Goal: Check status: Check status

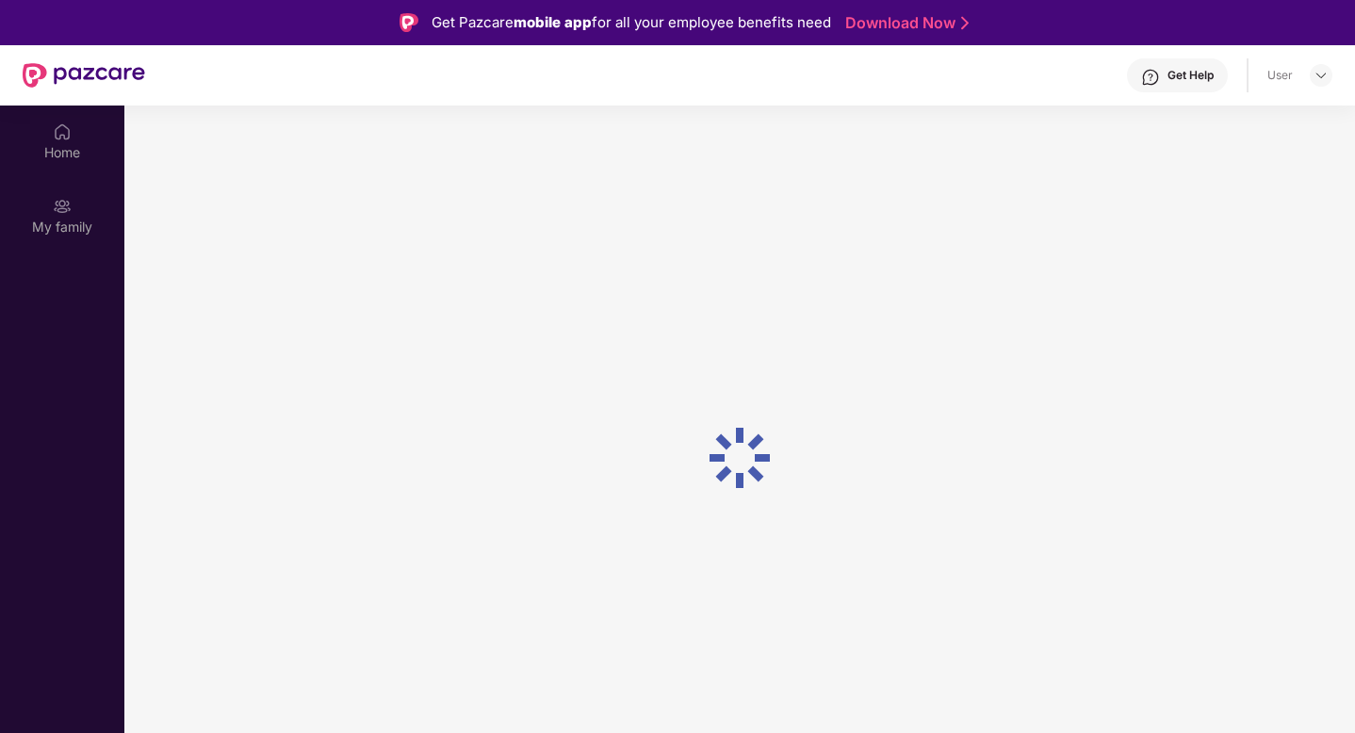
scroll to position [106, 0]
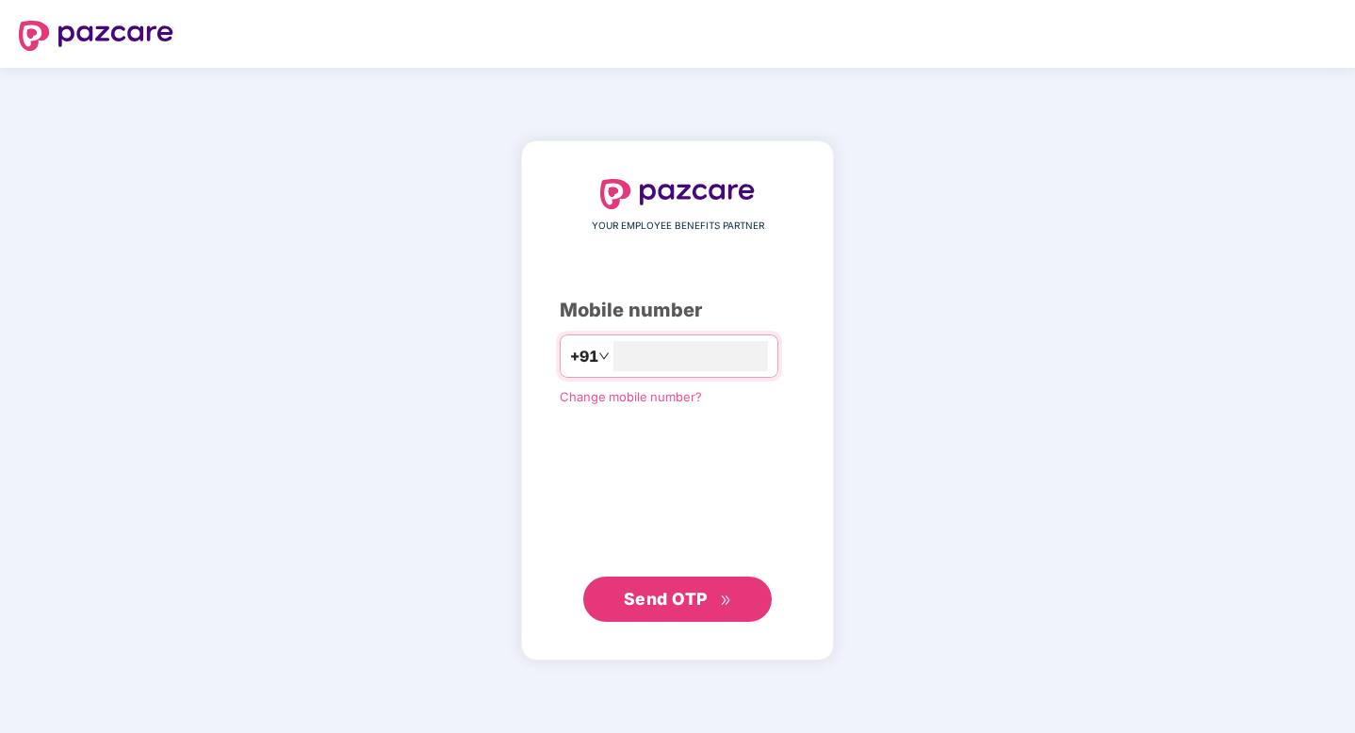
type input "**********"
click at [682, 609] on span "Send OTP" at bounding box center [678, 599] width 108 height 26
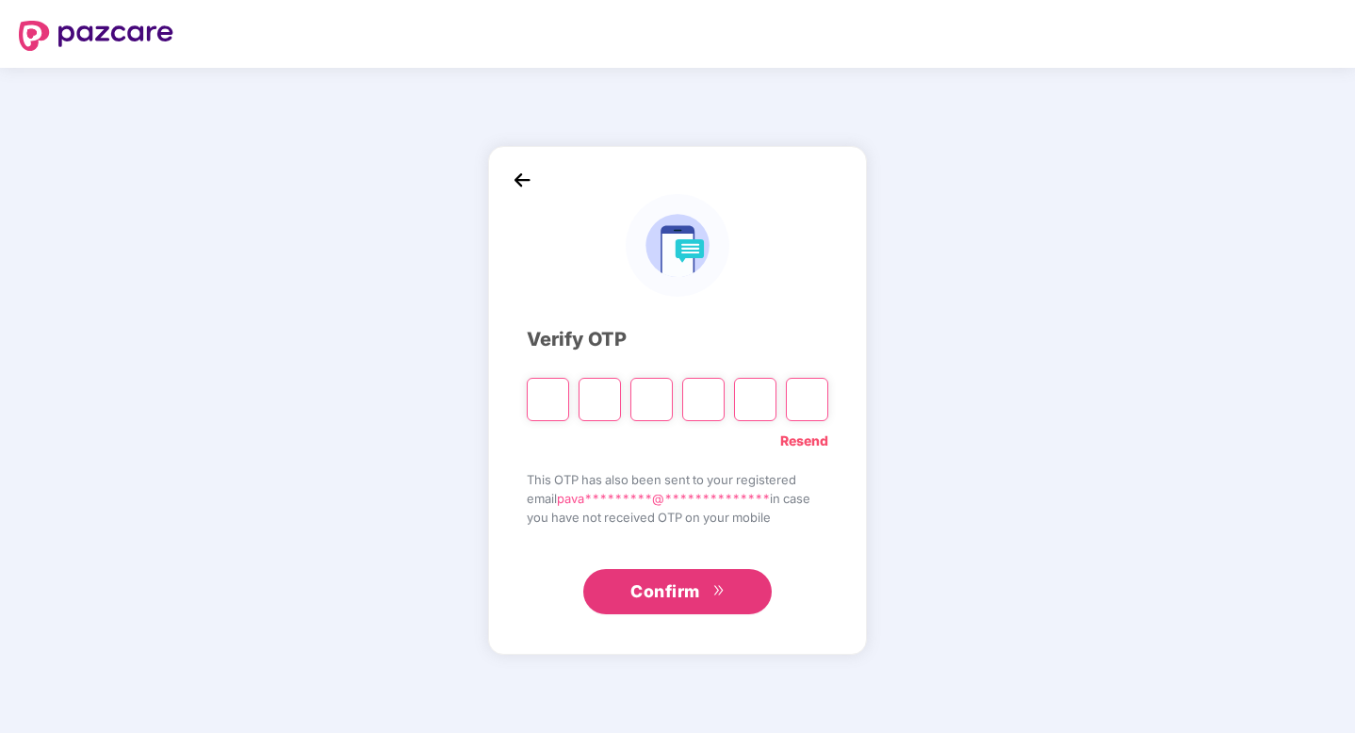
click at [548, 396] on input "Please enter verification code. Digit 1" at bounding box center [548, 399] width 42 height 43
type input "*"
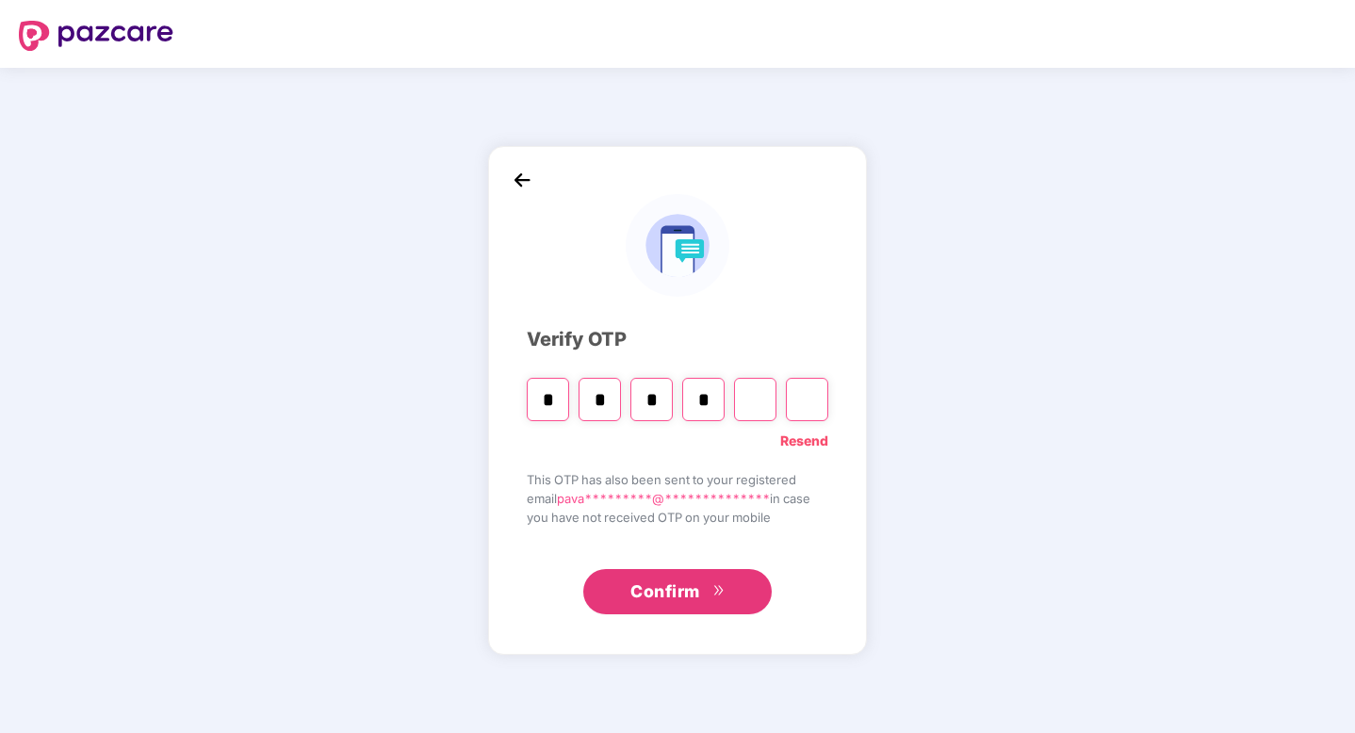
type input "*"
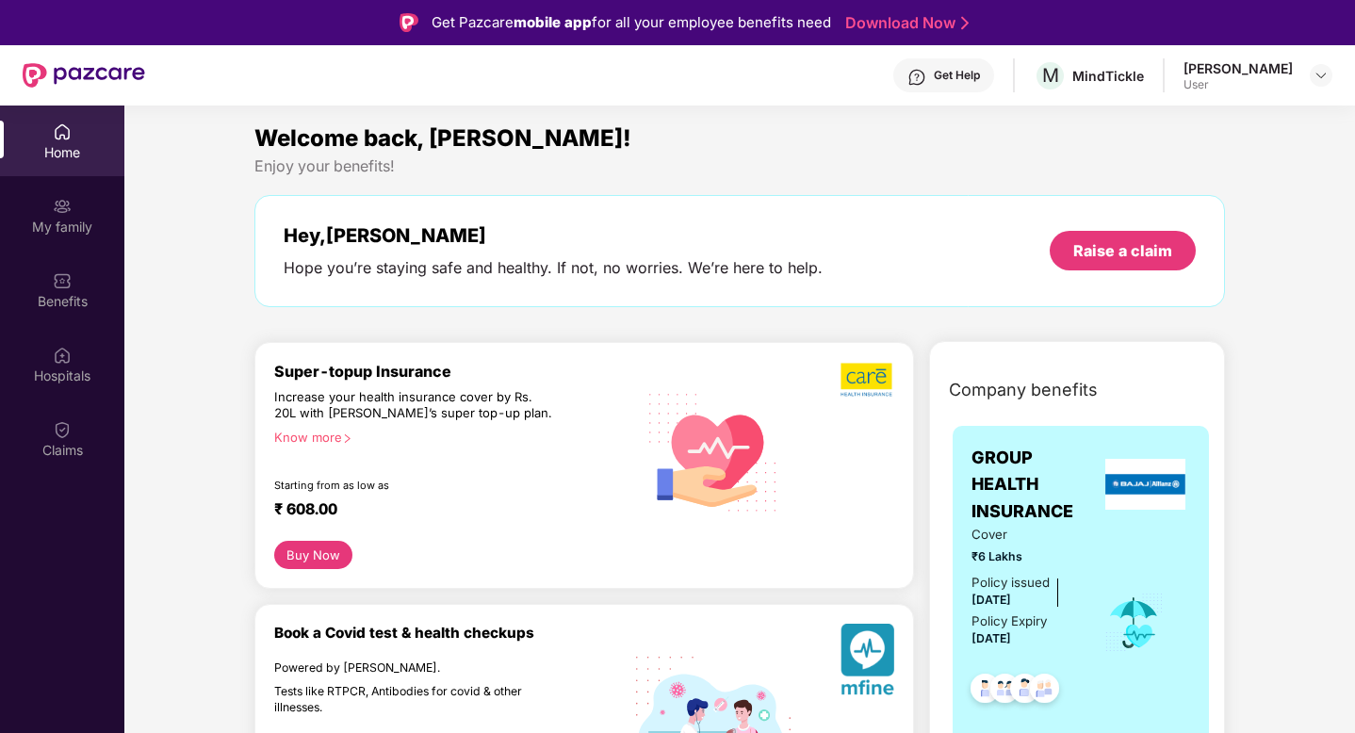
click at [980, 74] on div "Get Help" at bounding box center [956, 75] width 46 height 15
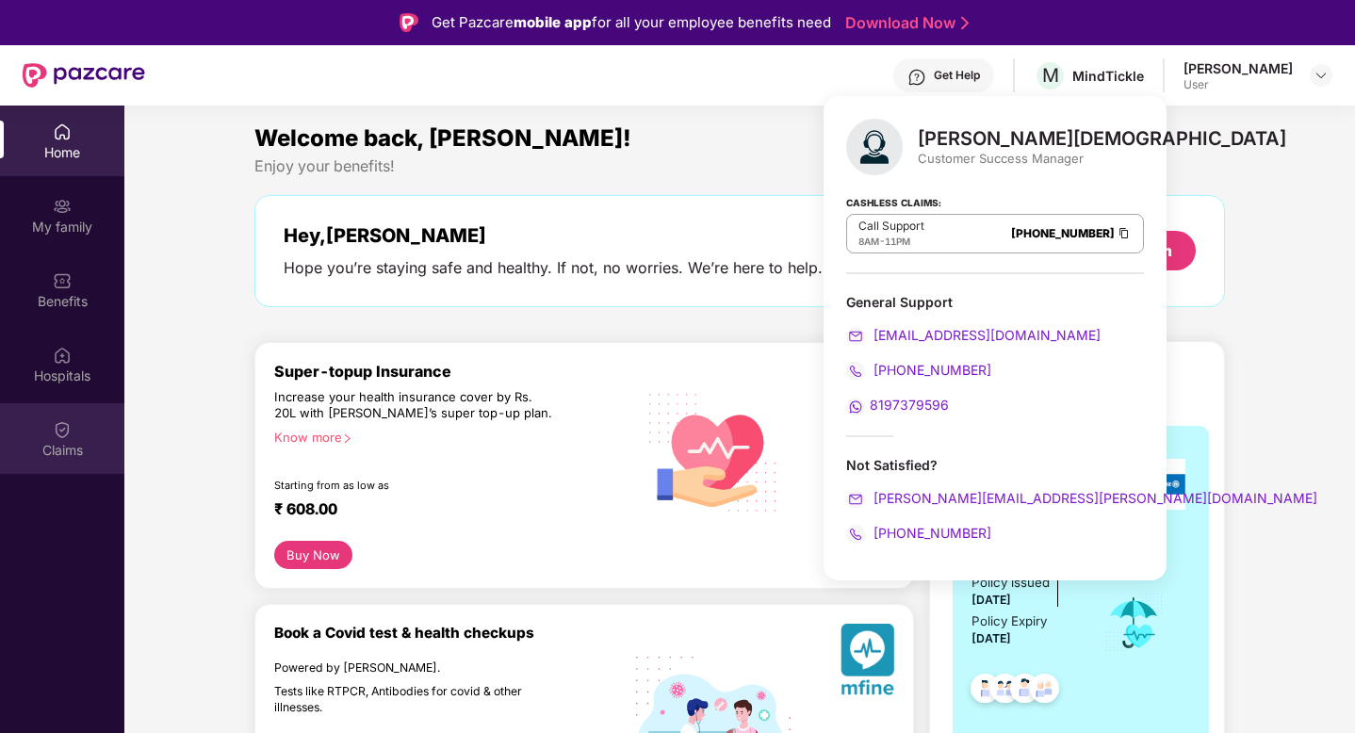
click at [52, 442] on div "Claims" at bounding box center [62, 450] width 124 height 19
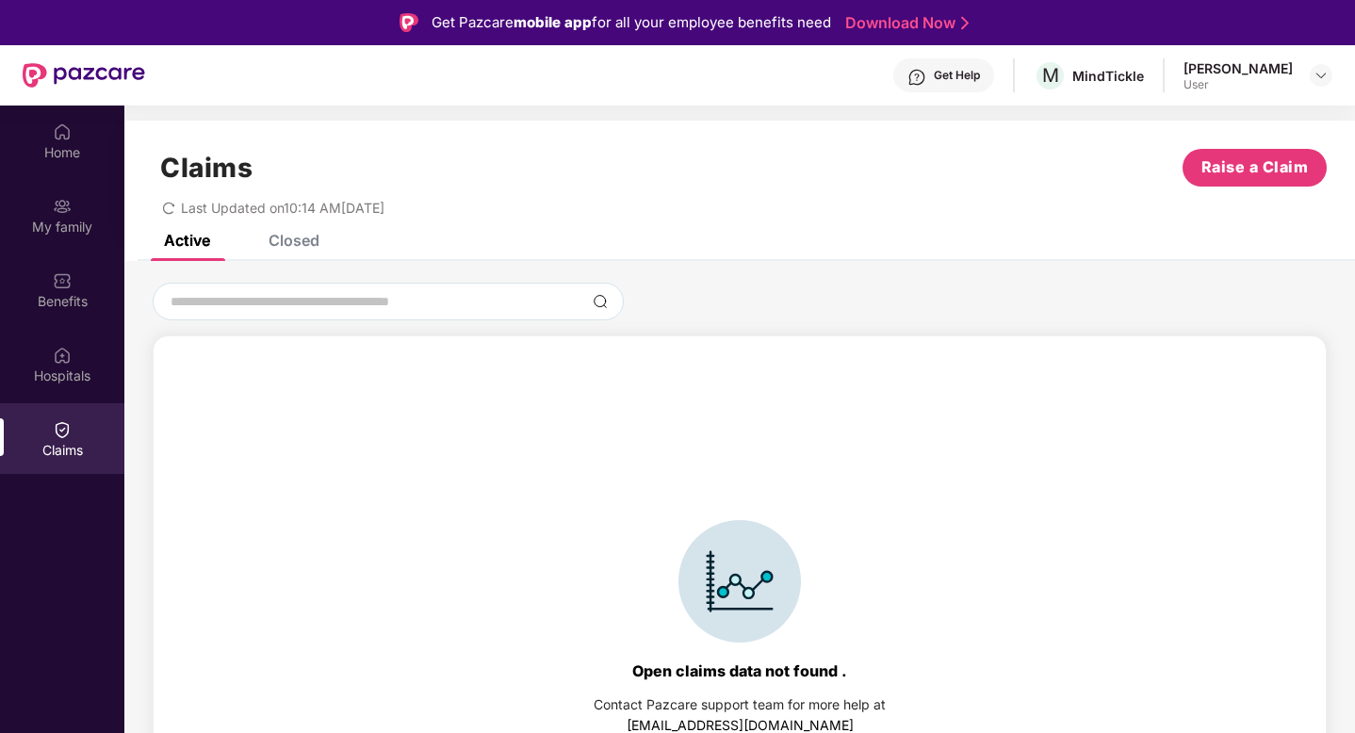
click at [288, 242] on div "Closed" at bounding box center [293, 240] width 51 height 19
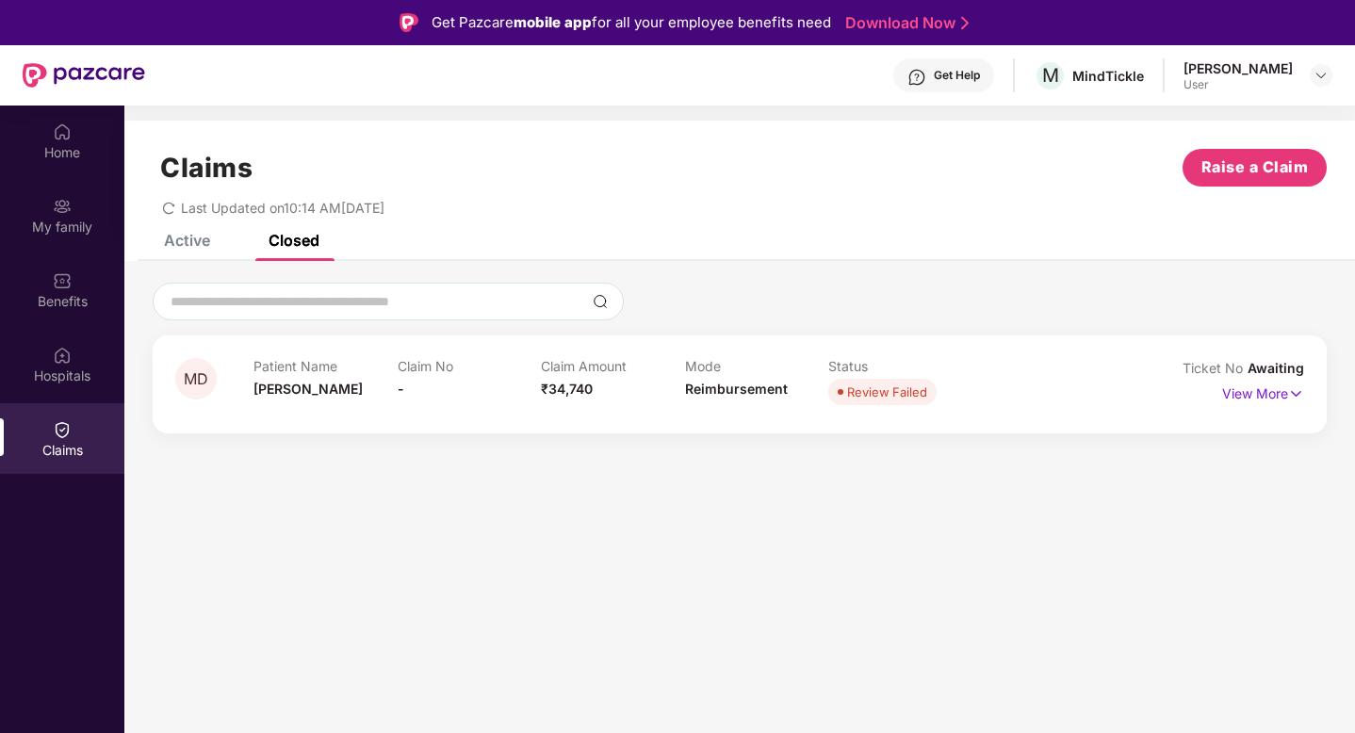
click at [186, 241] on div "Active" at bounding box center [187, 240] width 46 height 19
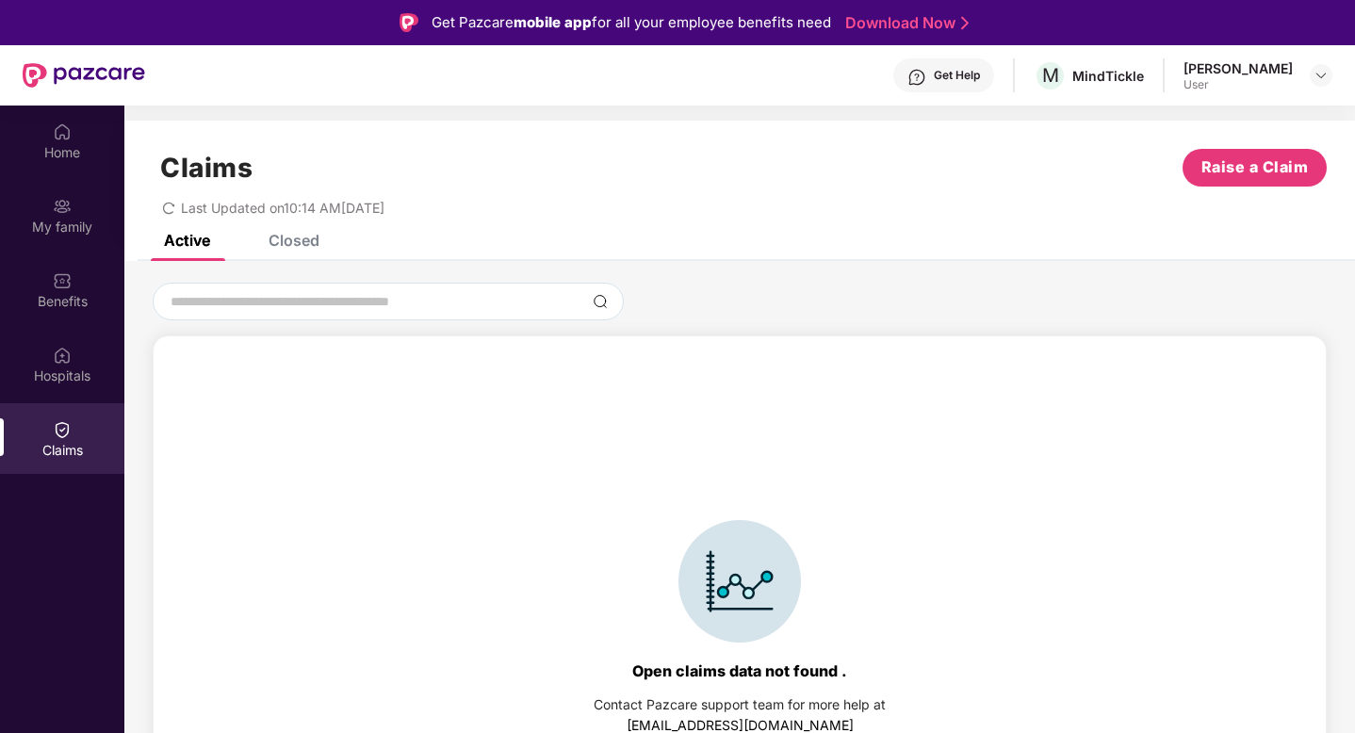
click at [307, 240] on div "Closed" at bounding box center [293, 240] width 51 height 19
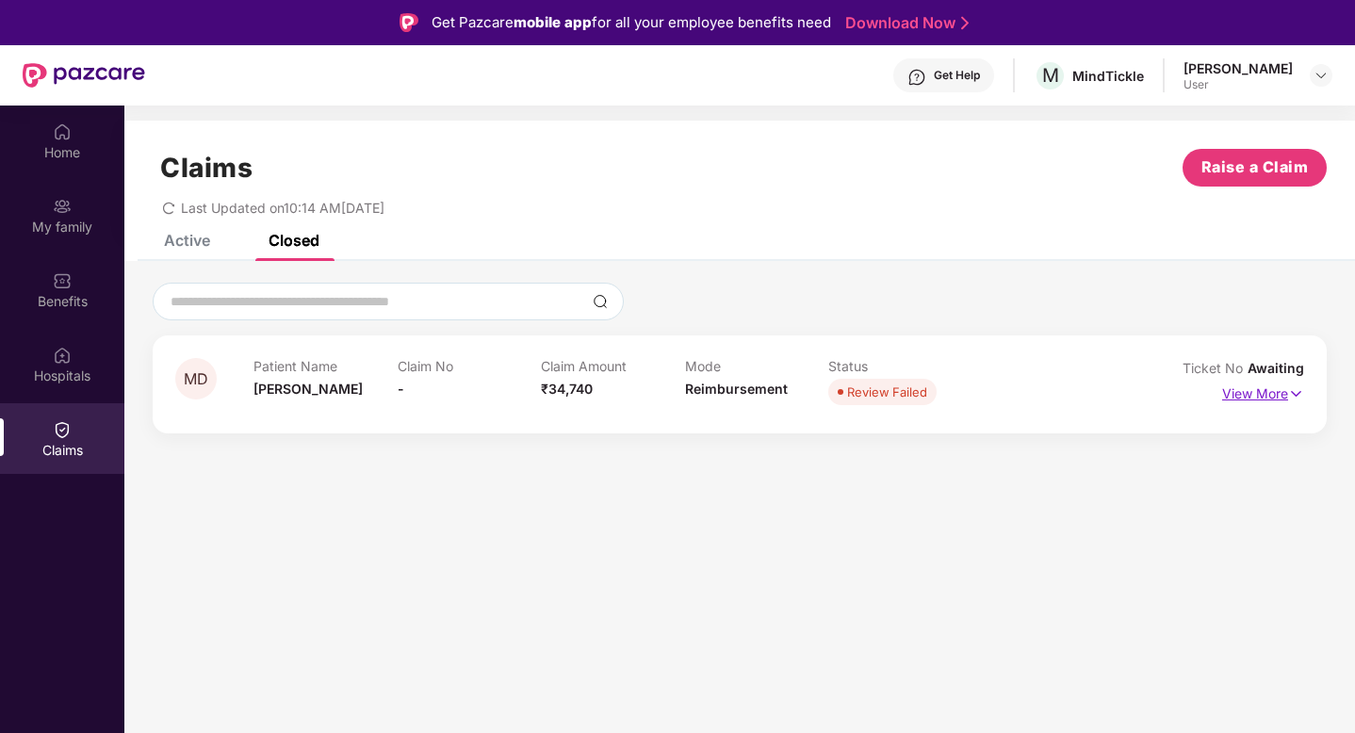
click at [1273, 394] on p "View More" at bounding box center [1263, 391] width 82 height 25
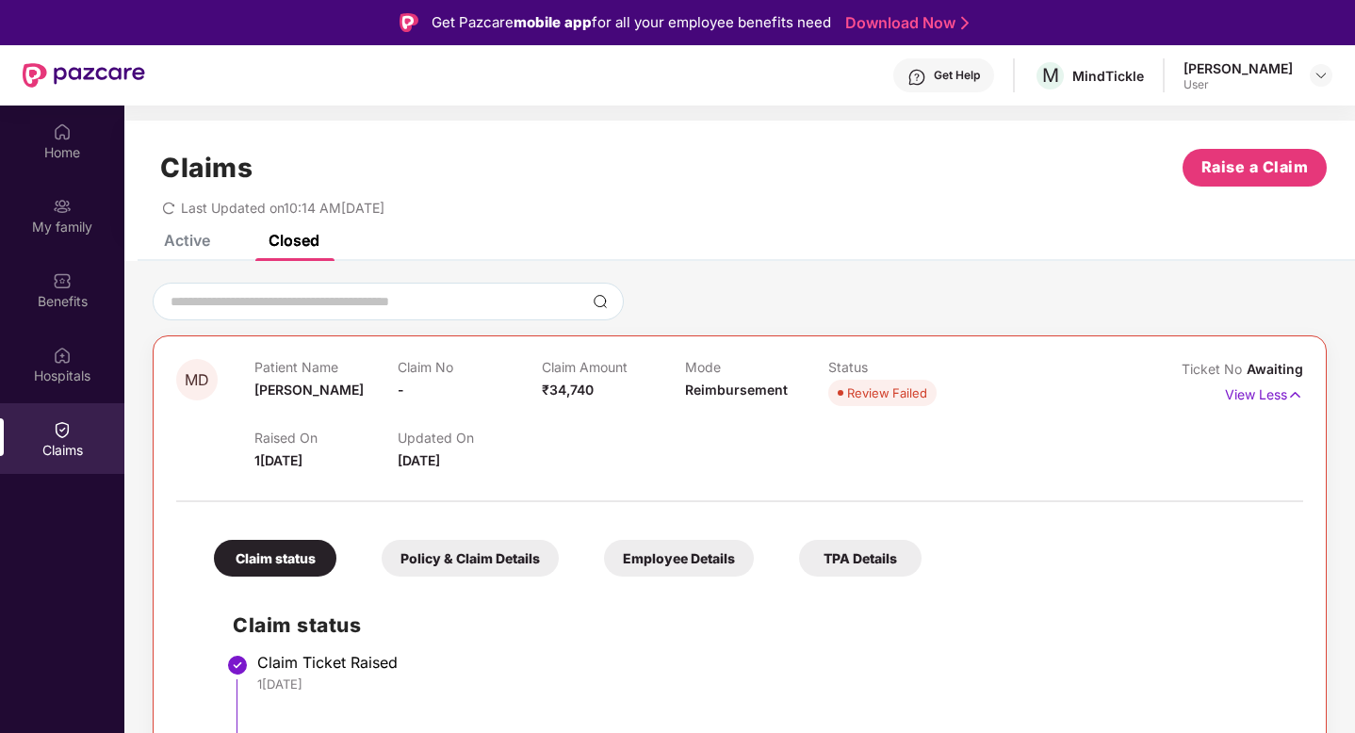
click at [179, 235] on div "Active" at bounding box center [187, 240] width 46 height 19
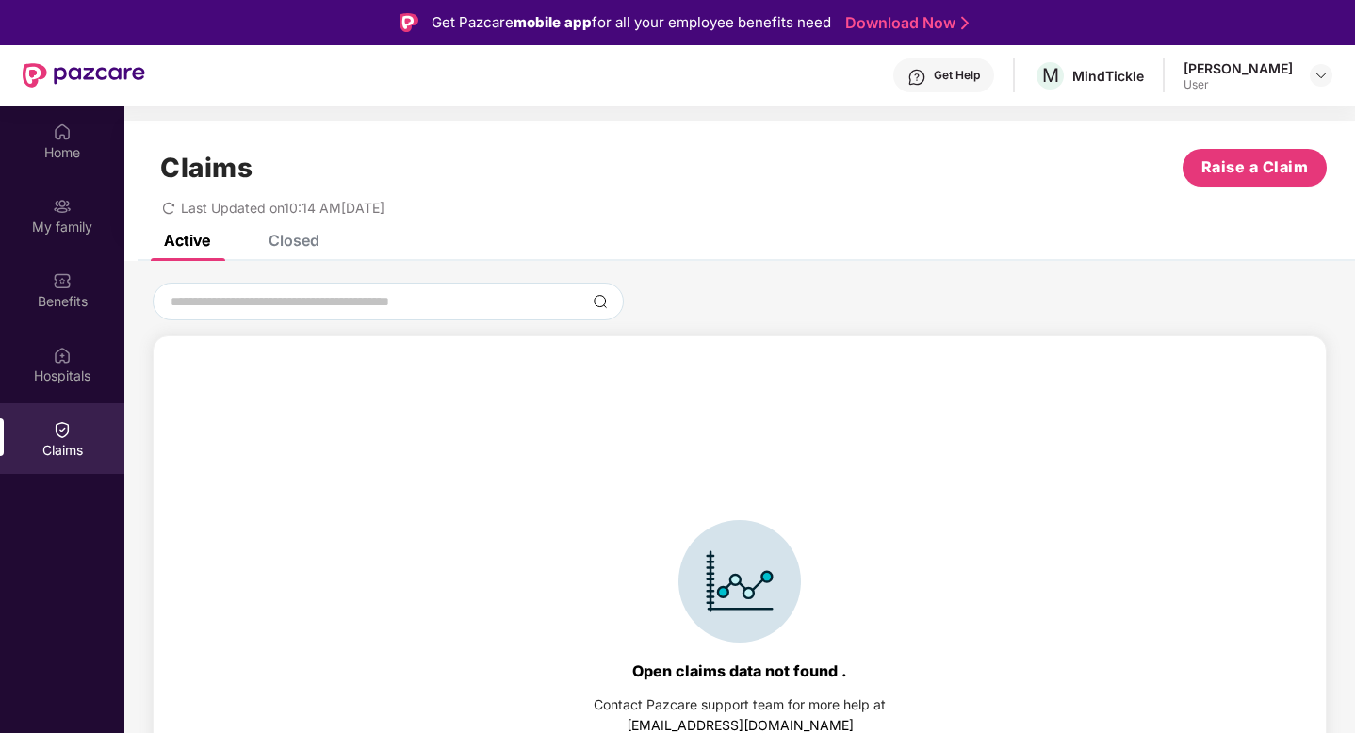
click at [284, 238] on div "Closed" at bounding box center [293, 240] width 51 height 19
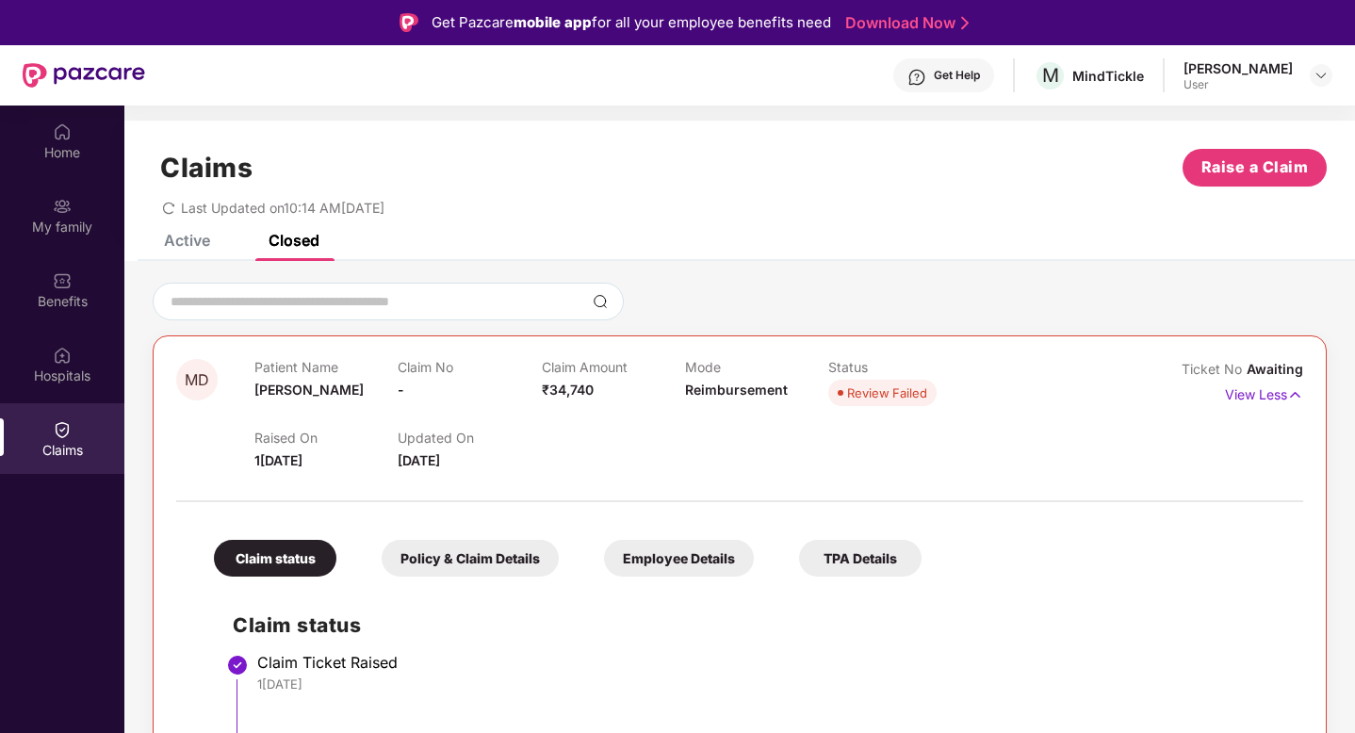
click at [177, 238] on div "Active" at bounding box center [187, 240] width 46 height 19
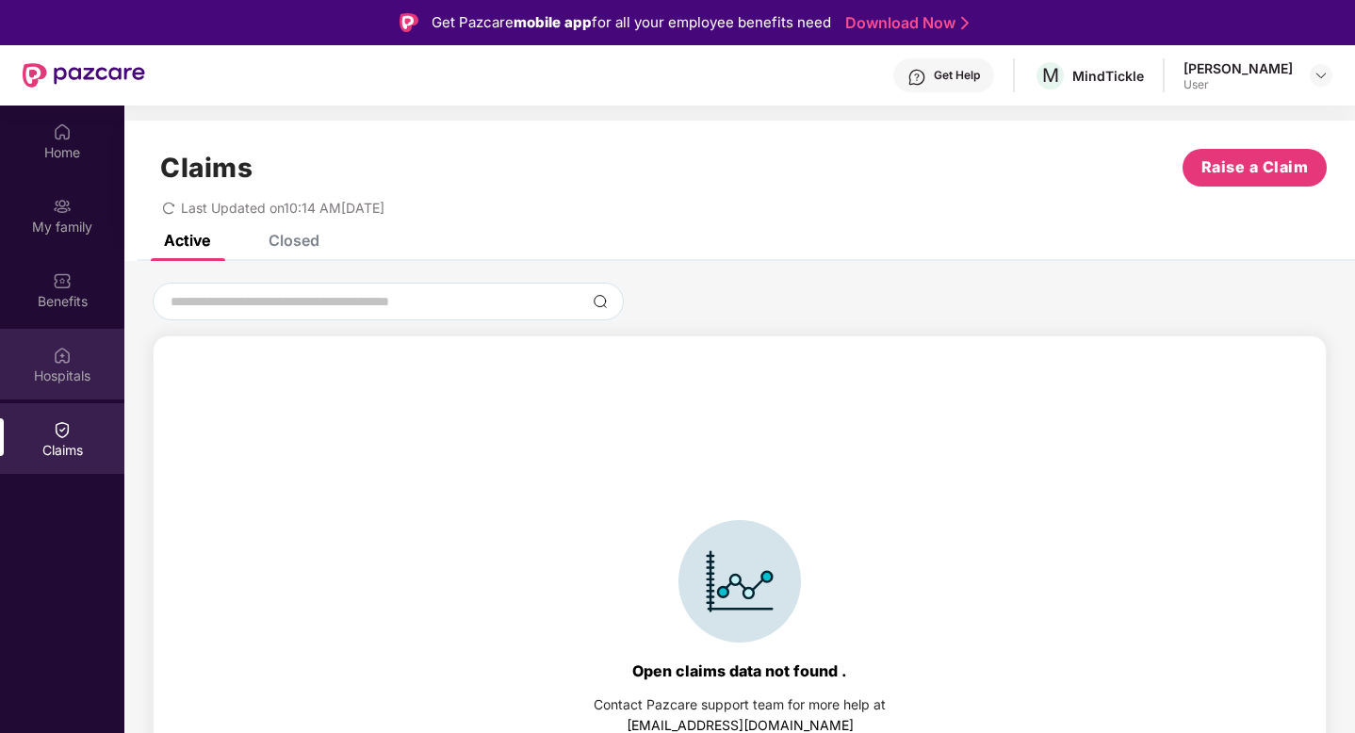
click at [49, 361] on div "Hospitals" at bounding box center [62, 364] width 124 height 71
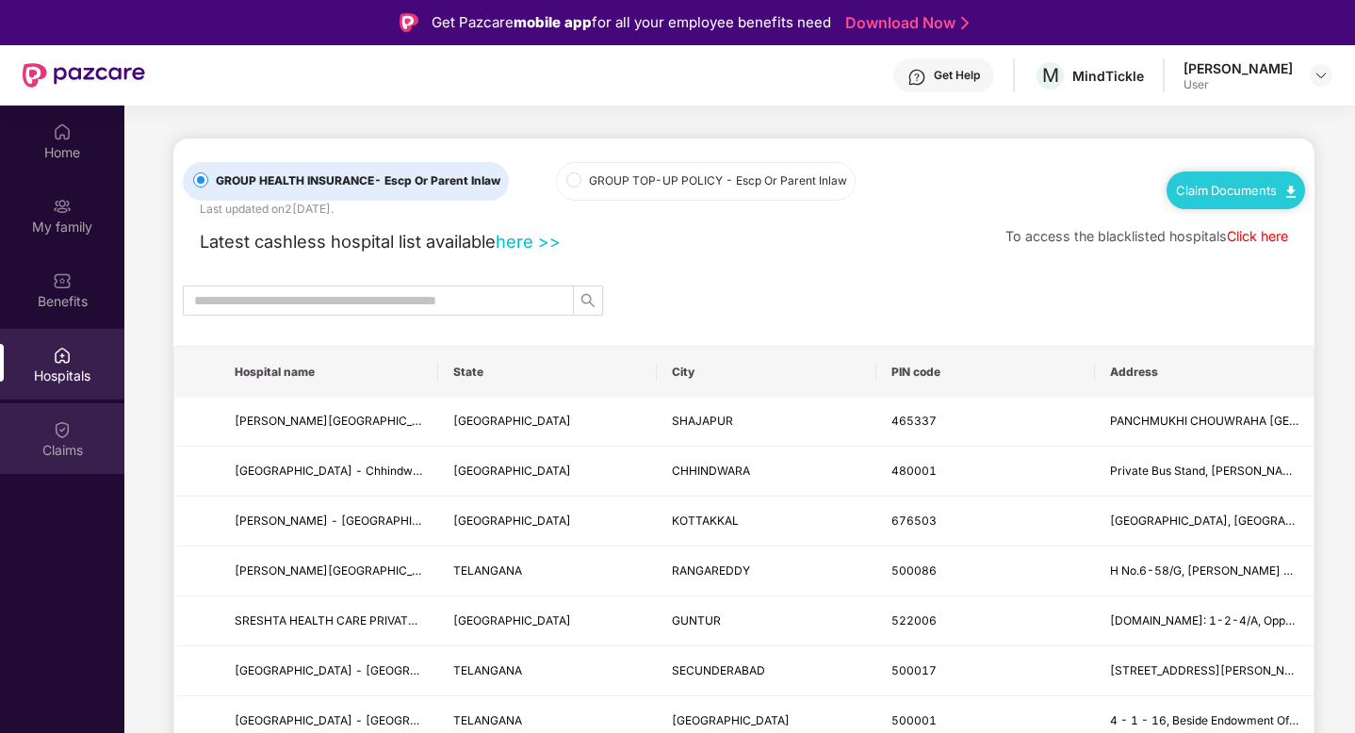
click at [43, 450] on div "Claims" at bounding box center [62, 450] width 124 height 19
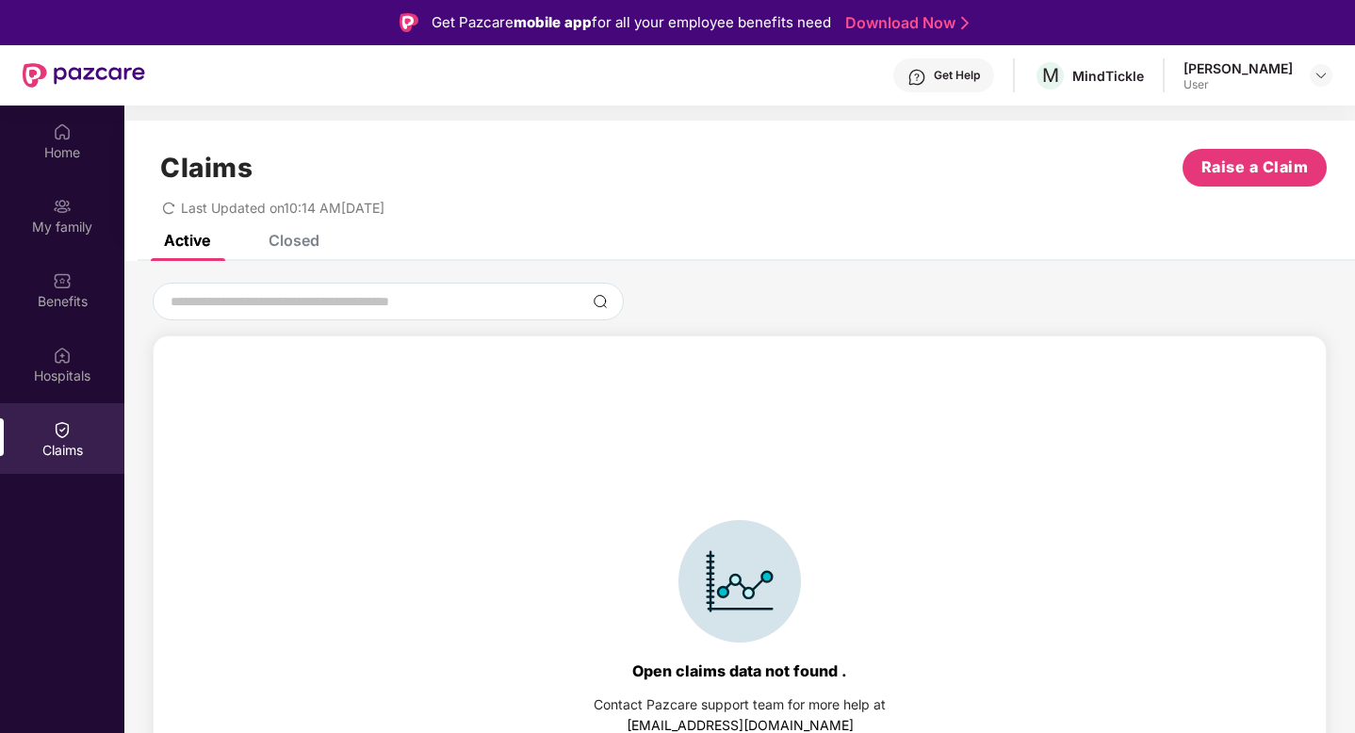
click at [303, 237] on div "Closed" at bounding box center [293, 240] width 51 height 19
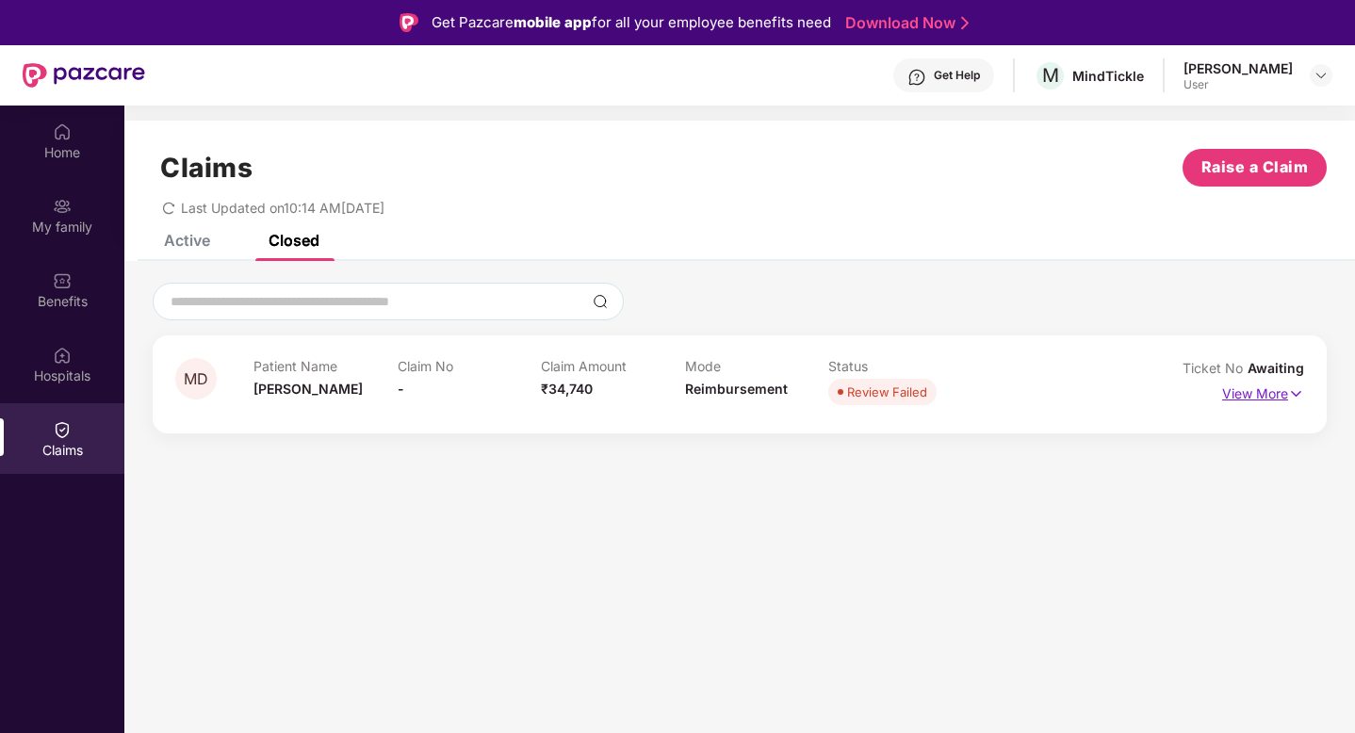
click at [1237, 396] on p "View More" at bounding box center [1263, 391] width 82 height 25
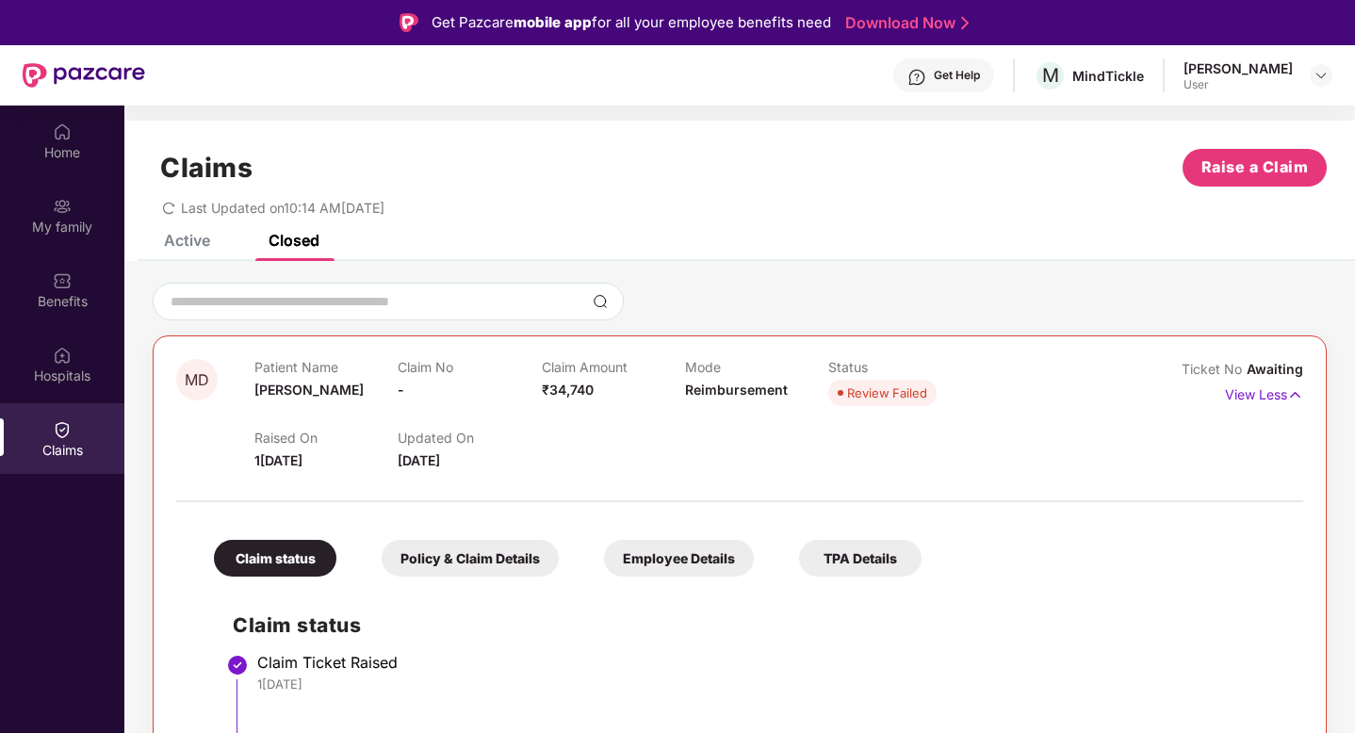
click at [170, 245] on div "Active" at bounding box center [187, 240] width 46 height 19
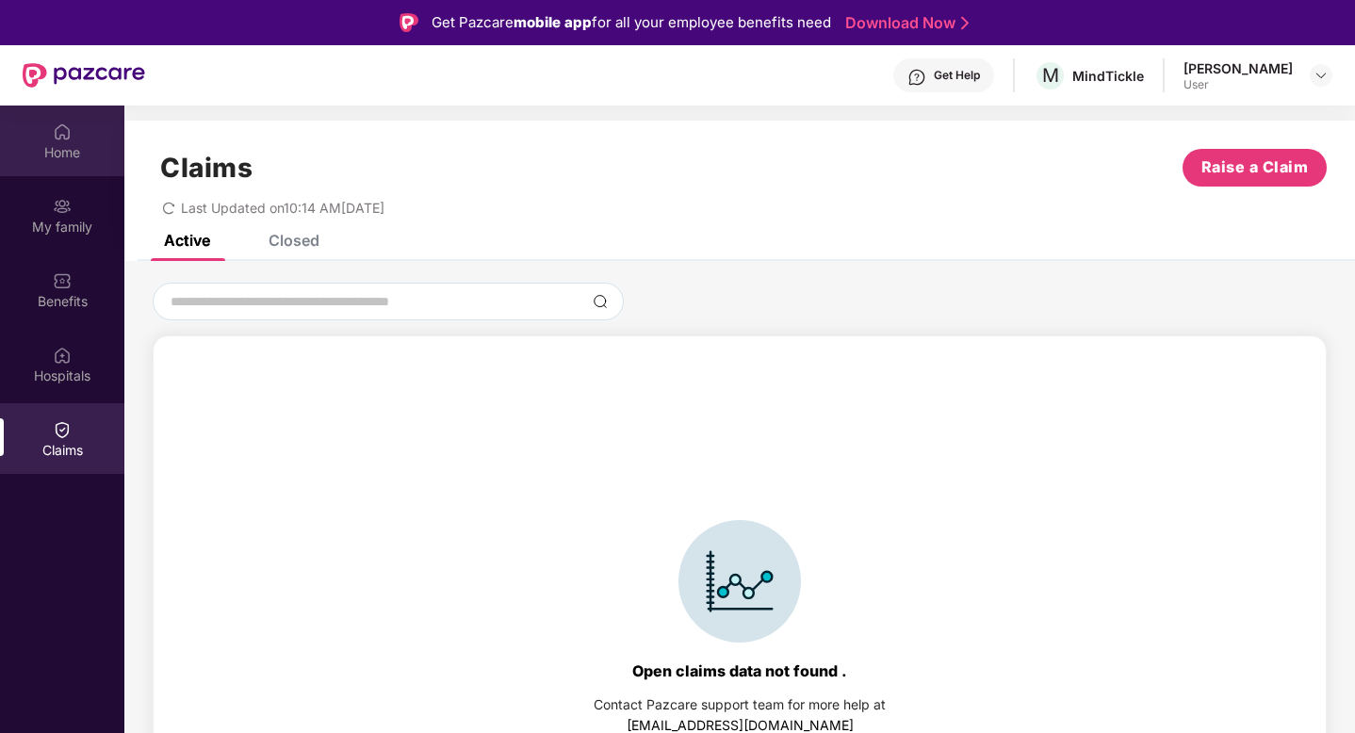
click at [53, 140] on img at bounding box center [62, 131] width 19 height 19
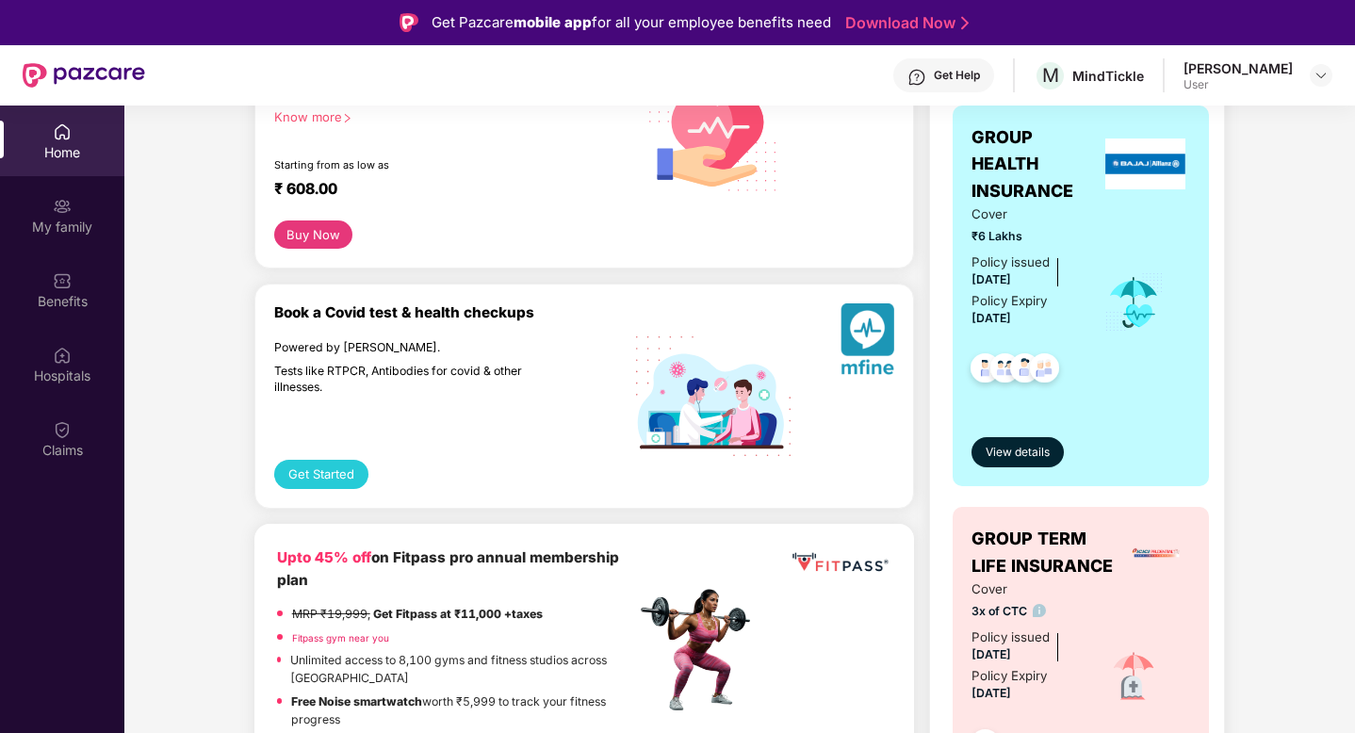
scroll to position [323, 0]
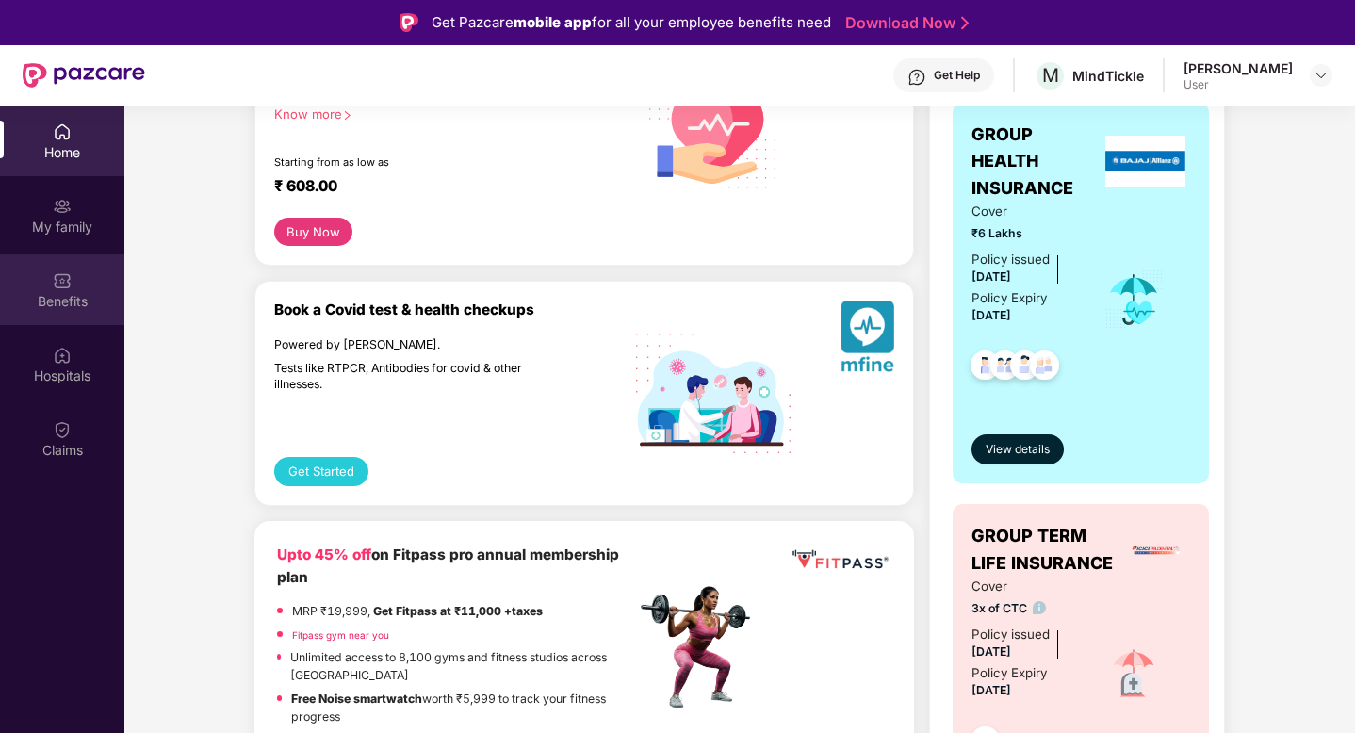
click at [75, 282] on div "Benefits" at bounding box center [62, 289] width 124 height 71
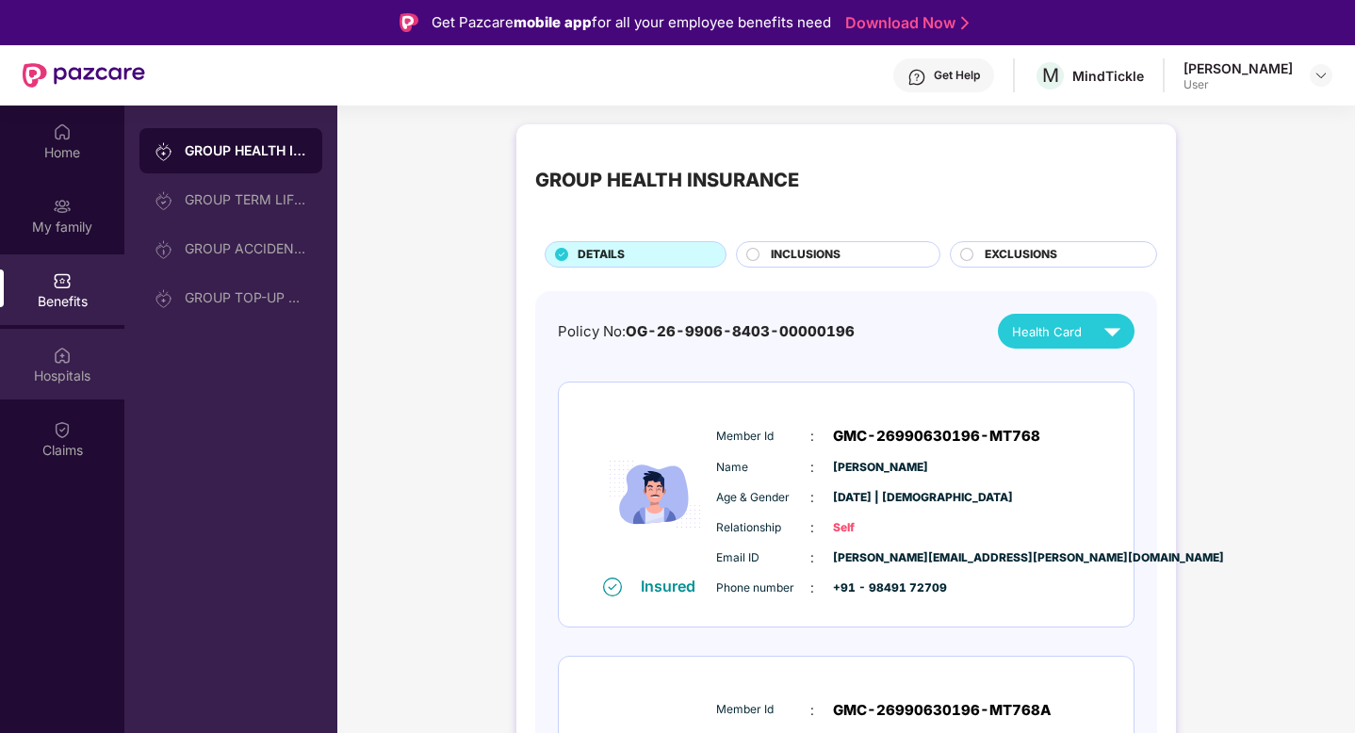
click at [59, 375] on div "Hospitals" at bounding box center [62, 375] width 124 height 19
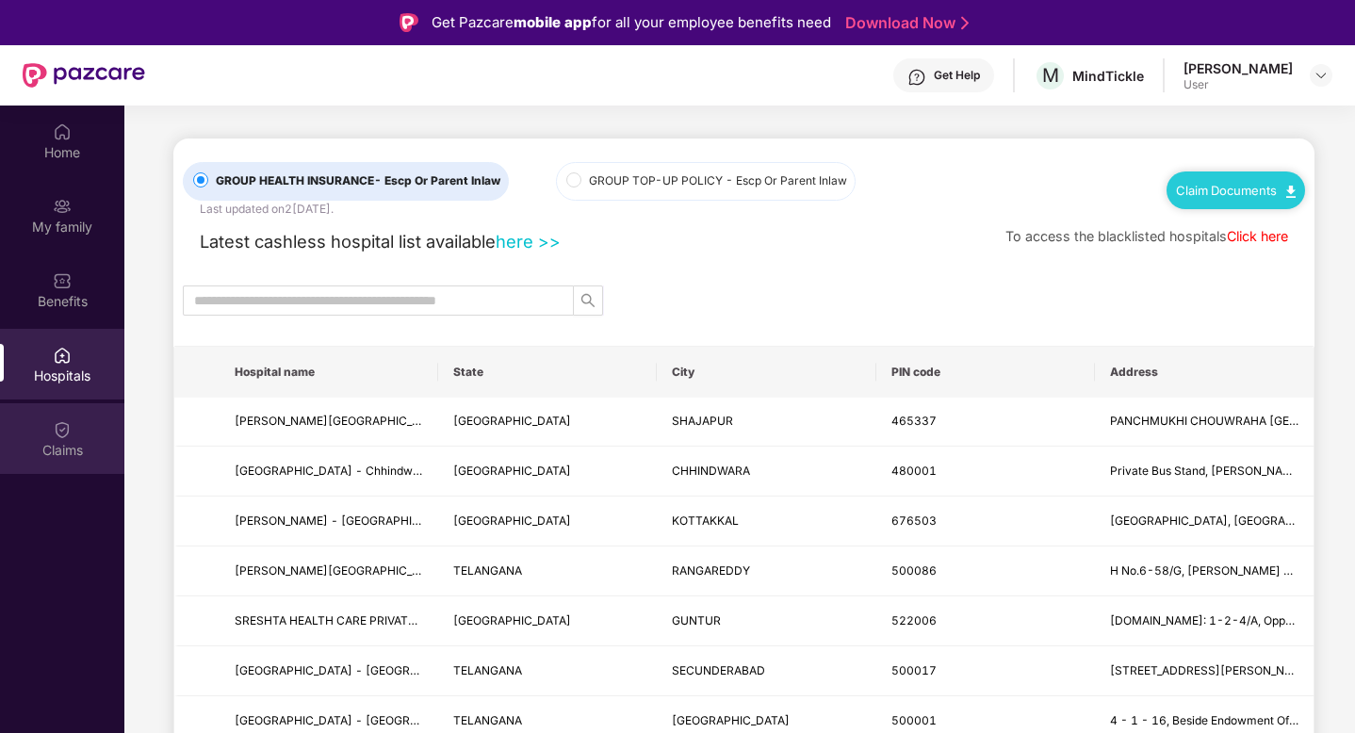
click at [63, 458] on div "Claims" at bounding box center [62, 450] width 124 height 19
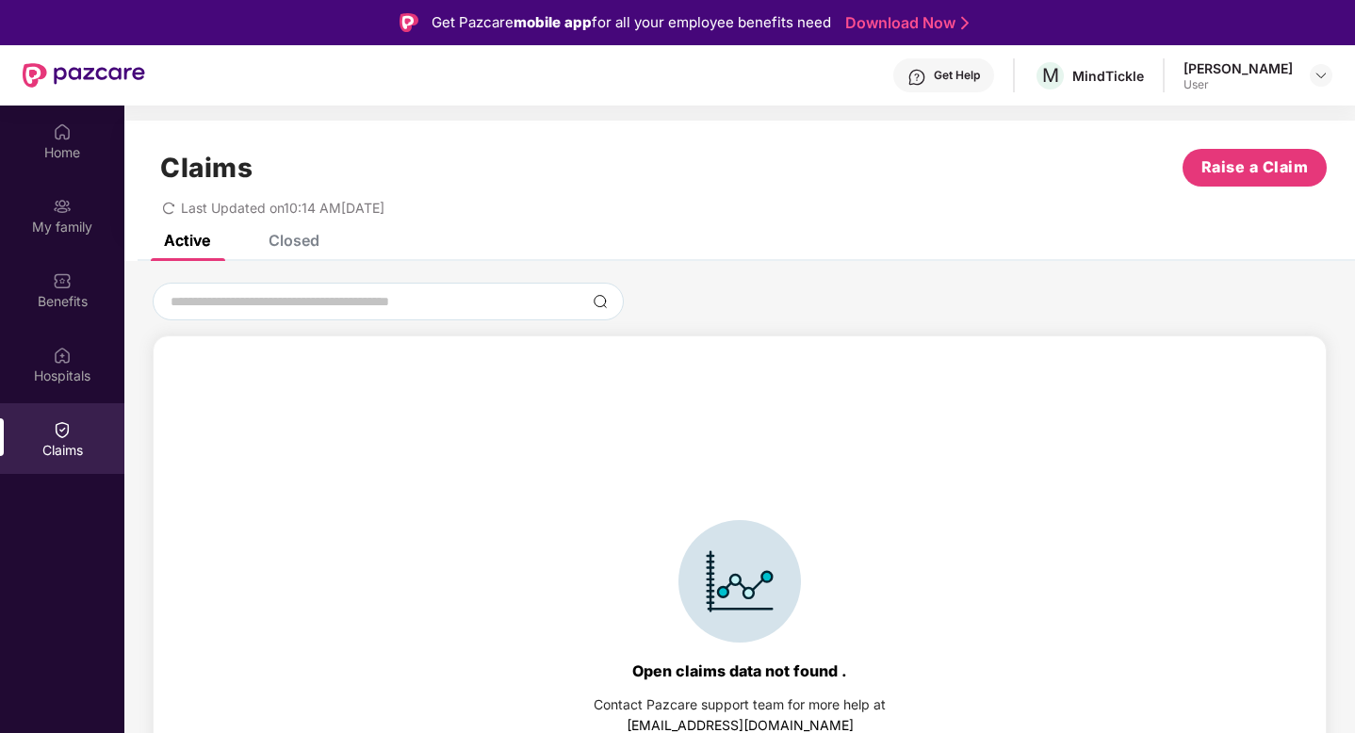
scroll to position [41, 0]
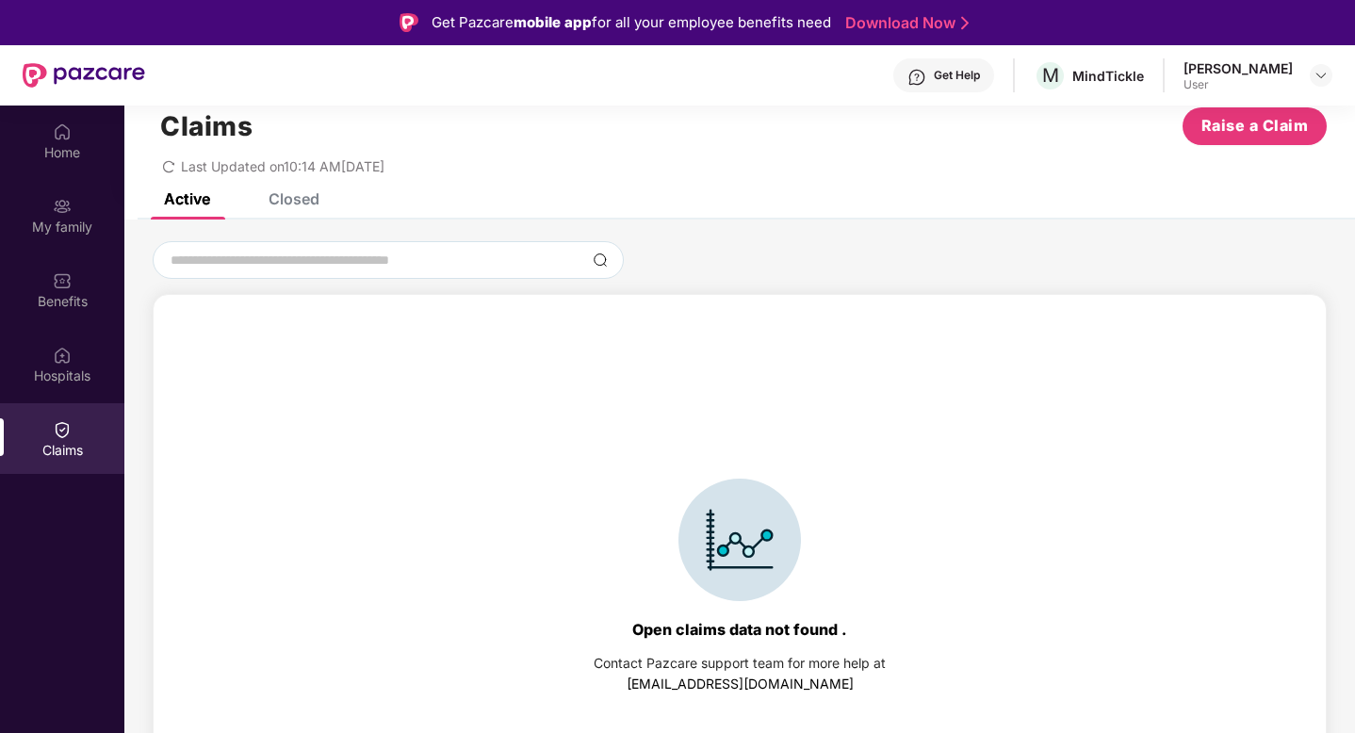
click at [165, 167] on icon "redo" at bounding box center [168, 166] width 13 height 13
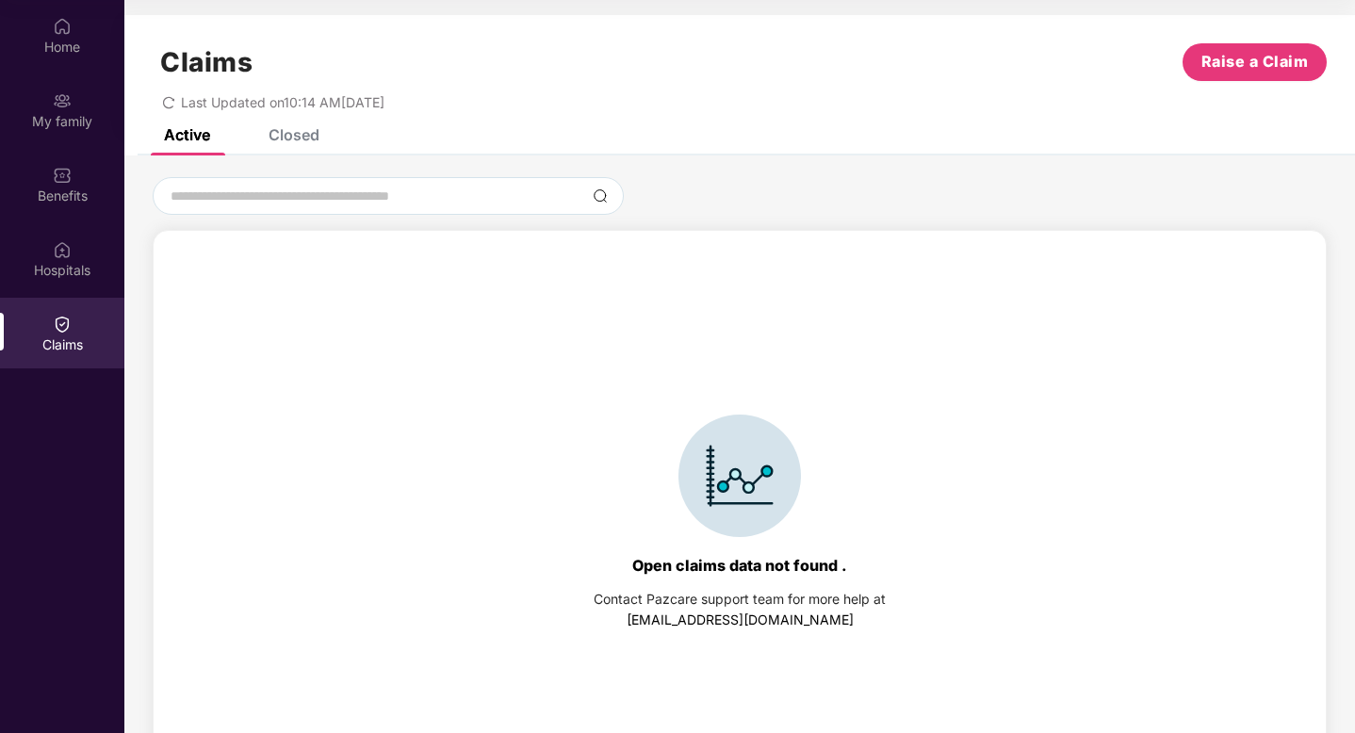
scroll to position [0, 0]
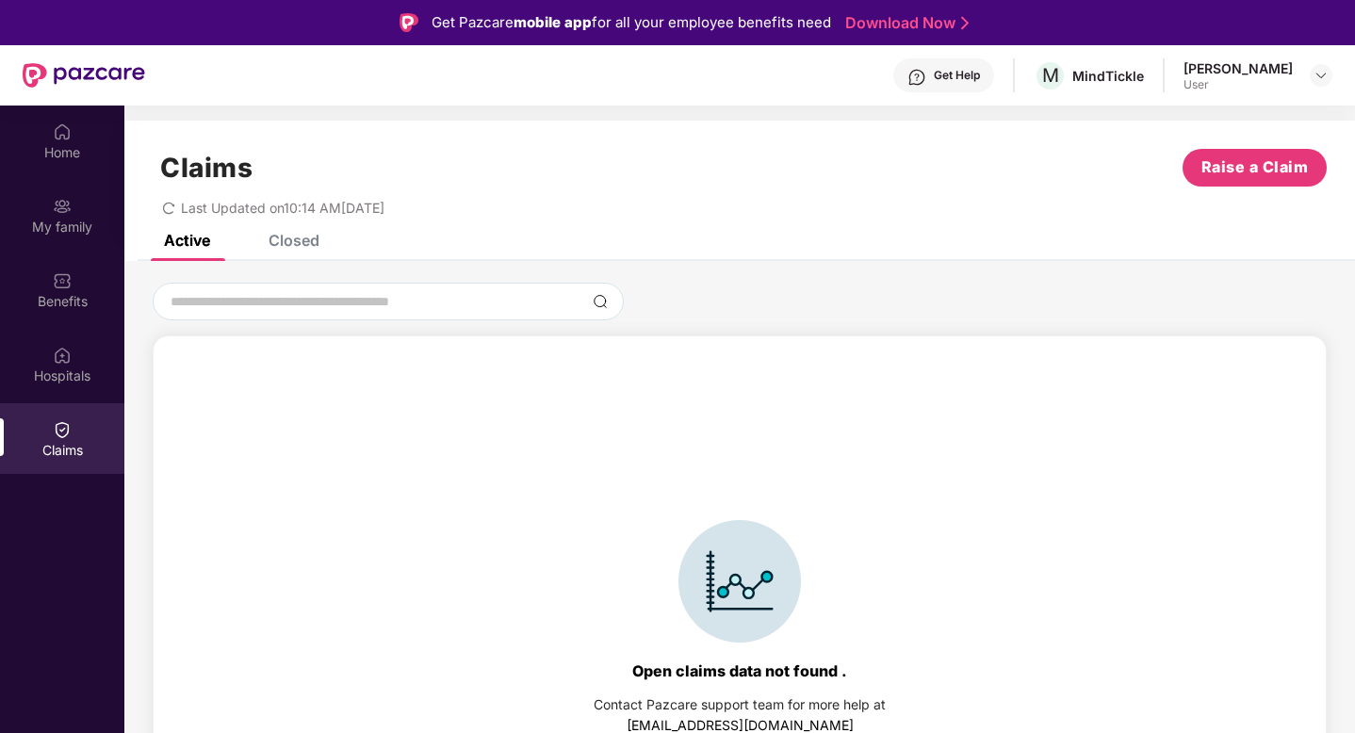
click at [304, 242] on div "Closed" at bounding box center [293, 240] width 51 height 19
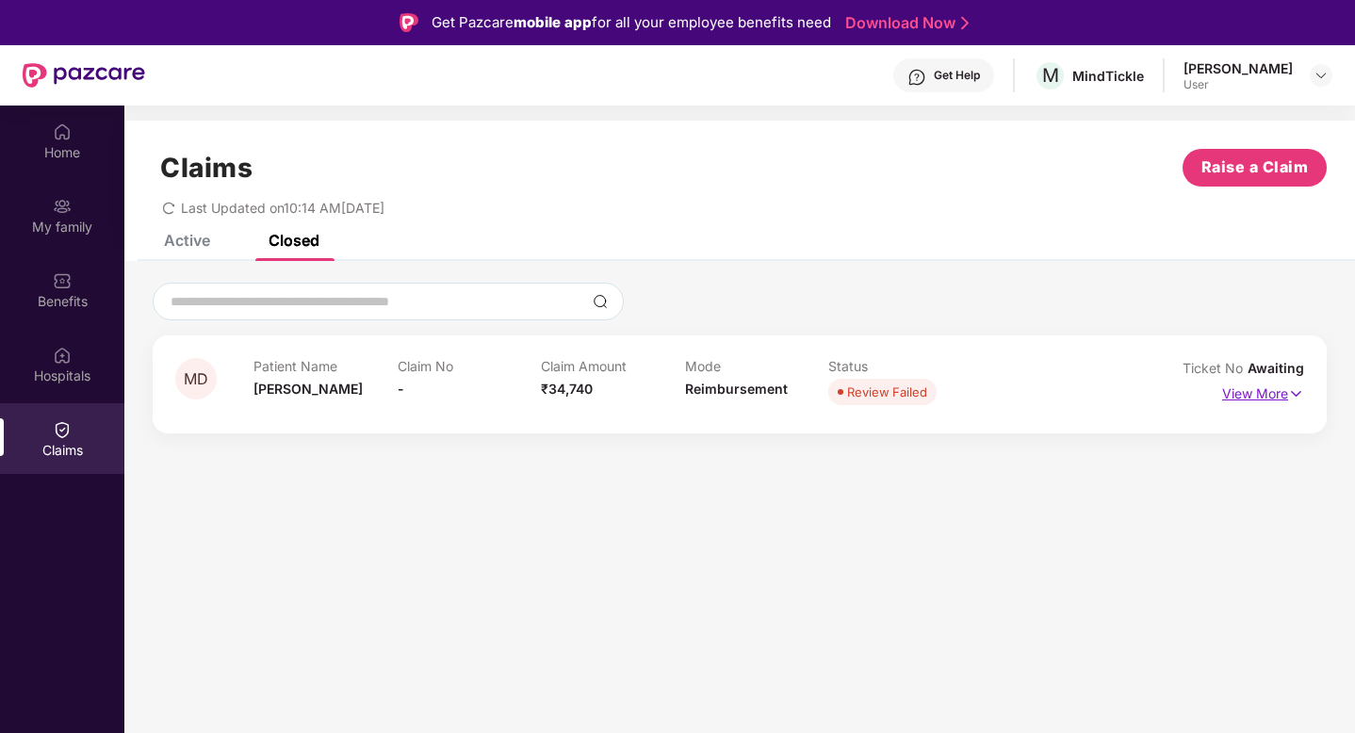
click at [1262, 386] on p "View More" at bounding box center [1263, 391] width 82 height 25
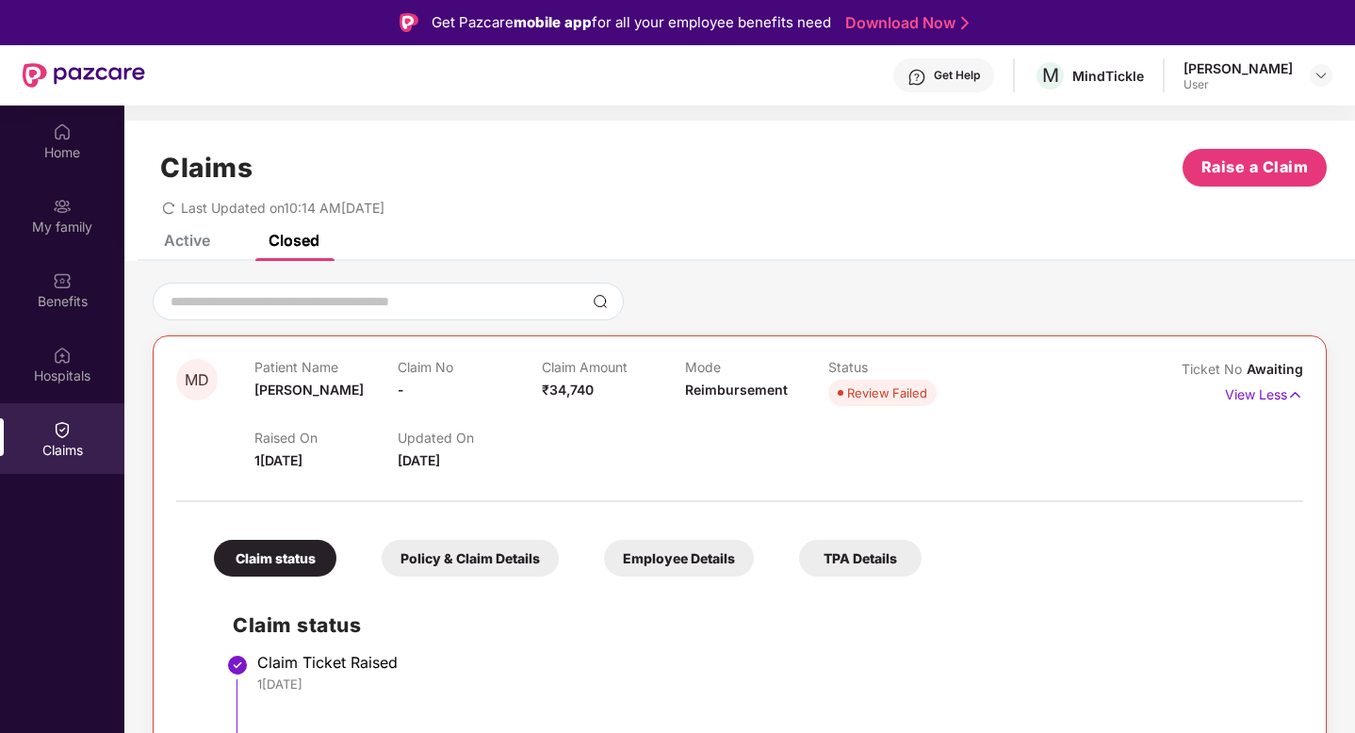
scroll to position [106, 0]
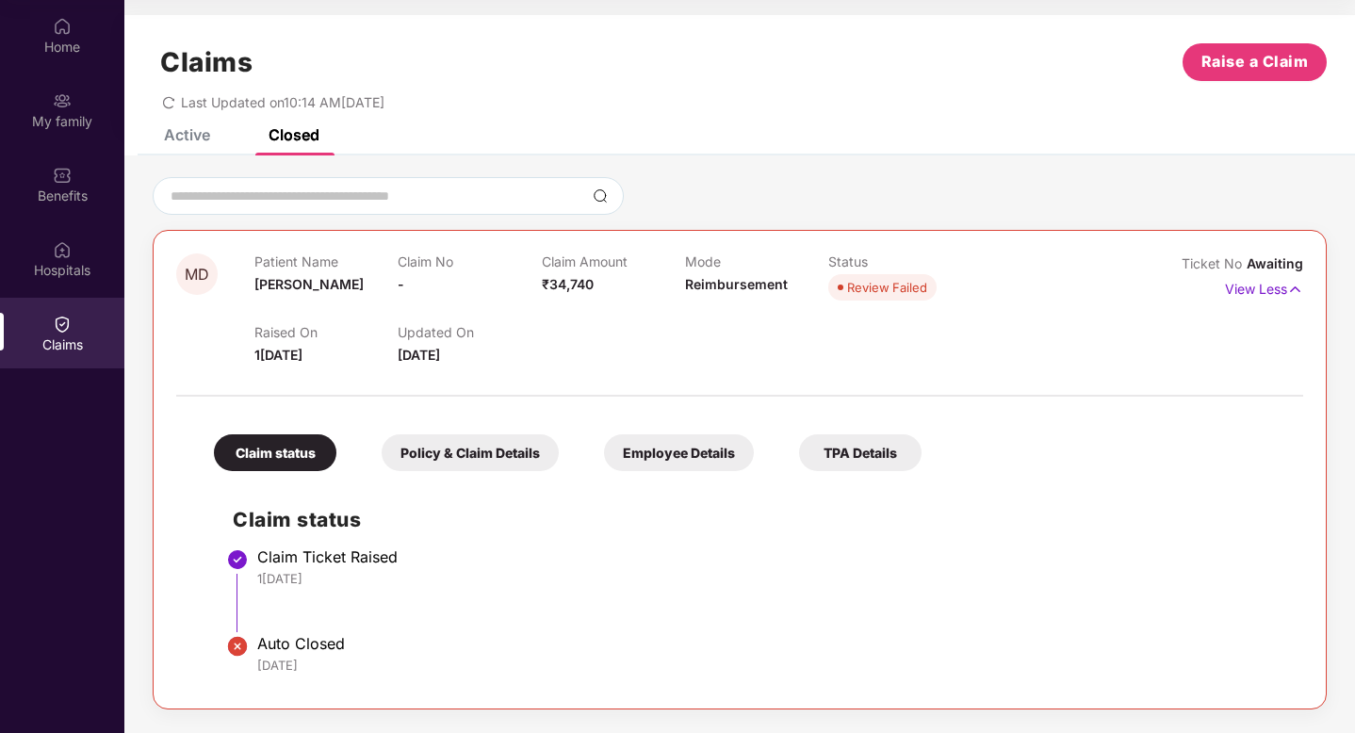
click at [483, 446] on div "Policy & Claim Details" at bounding box center [469, 452] width 177 height 37
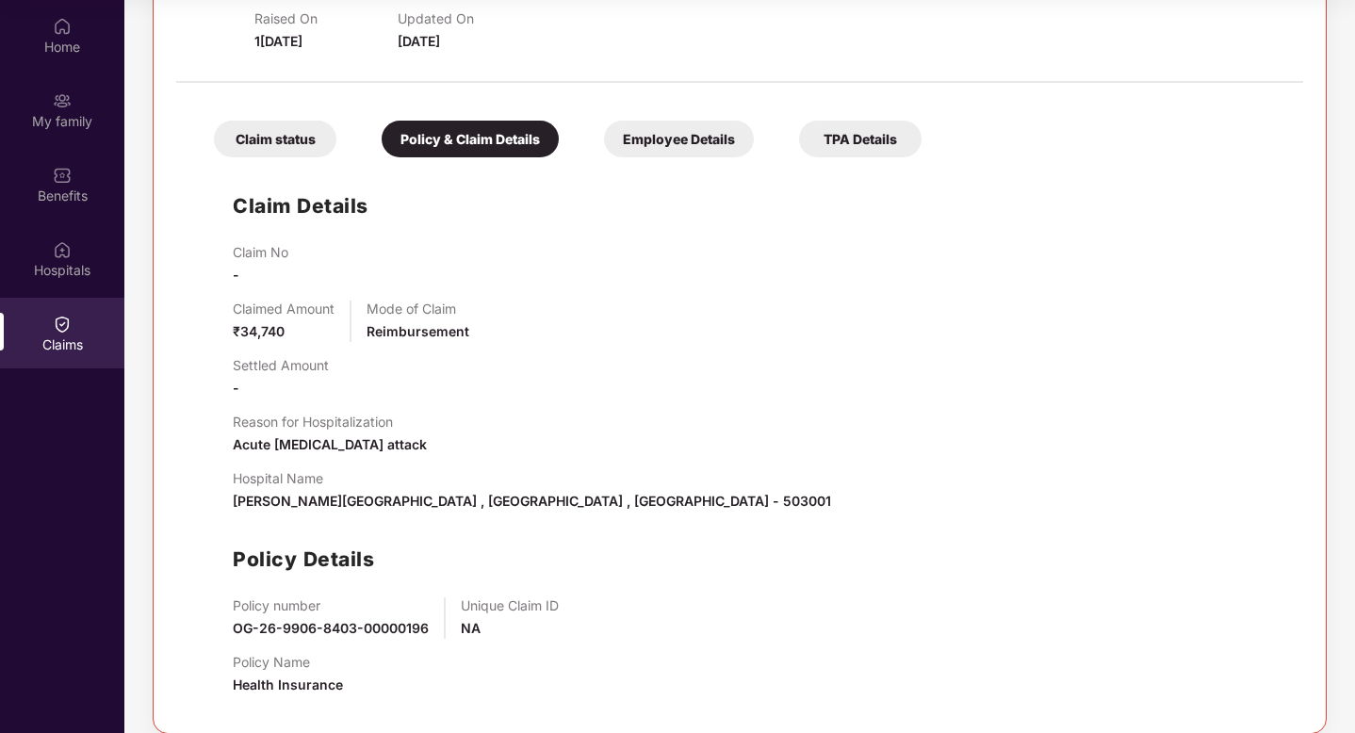
scroll to position [333, 0]
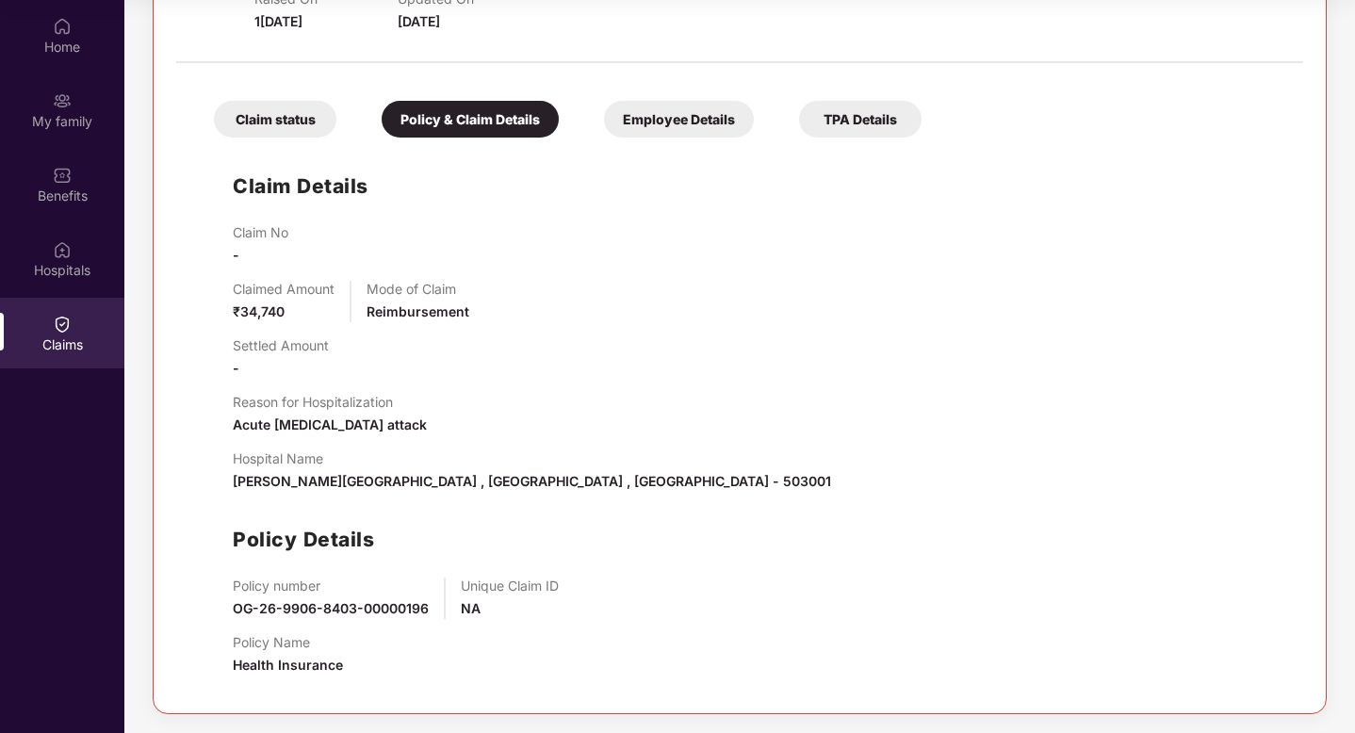
click at [704, 125] on div "Employee Details" at bounding box center [679, 119] width 150 height 37
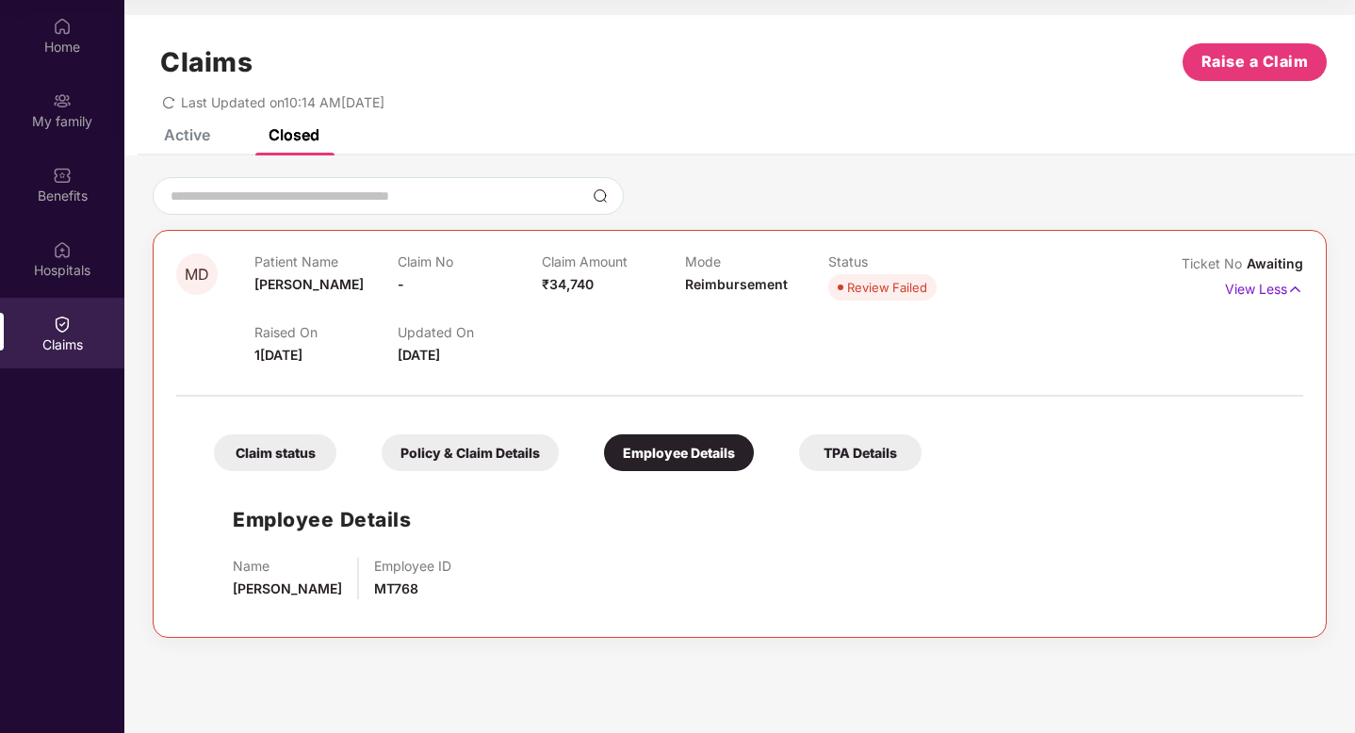
scroll to position [0, 0]
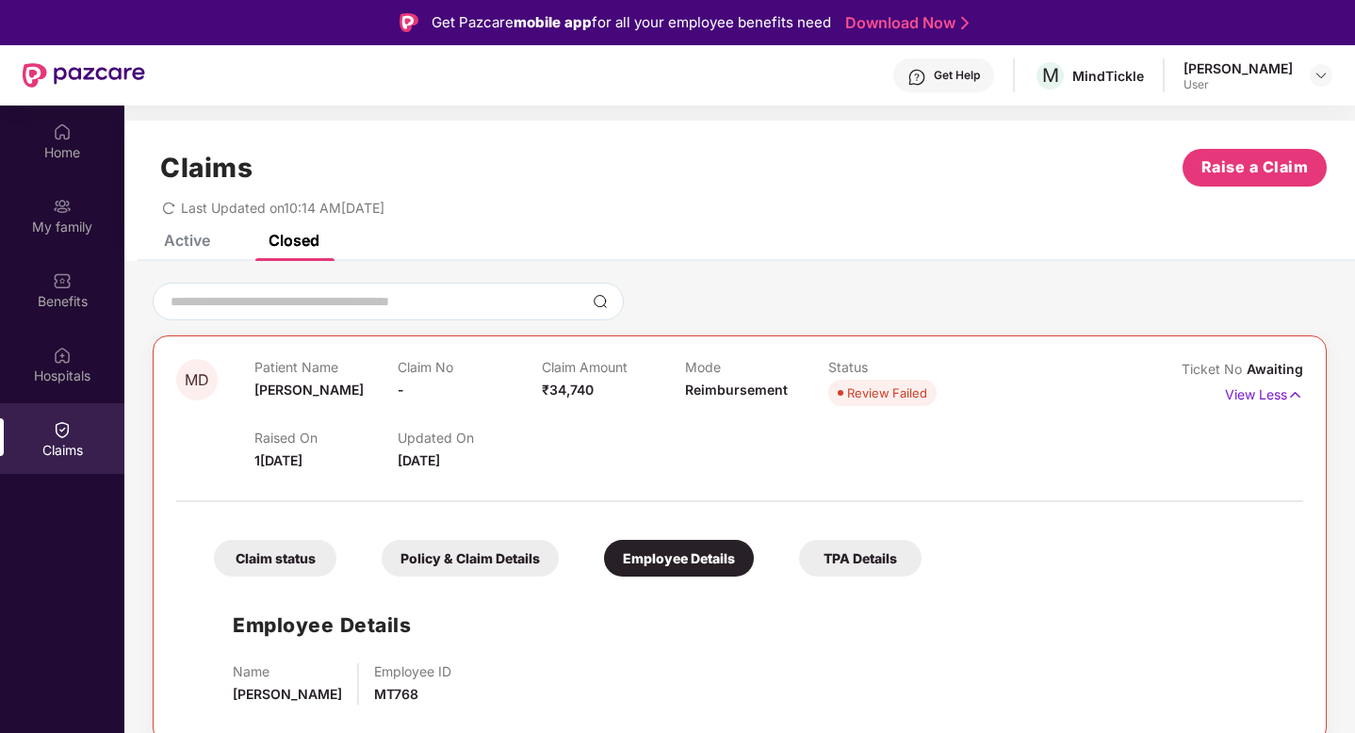
click at [823, 564] on div "TPA Details" at bounding box center [860, 558] width 122 height 37
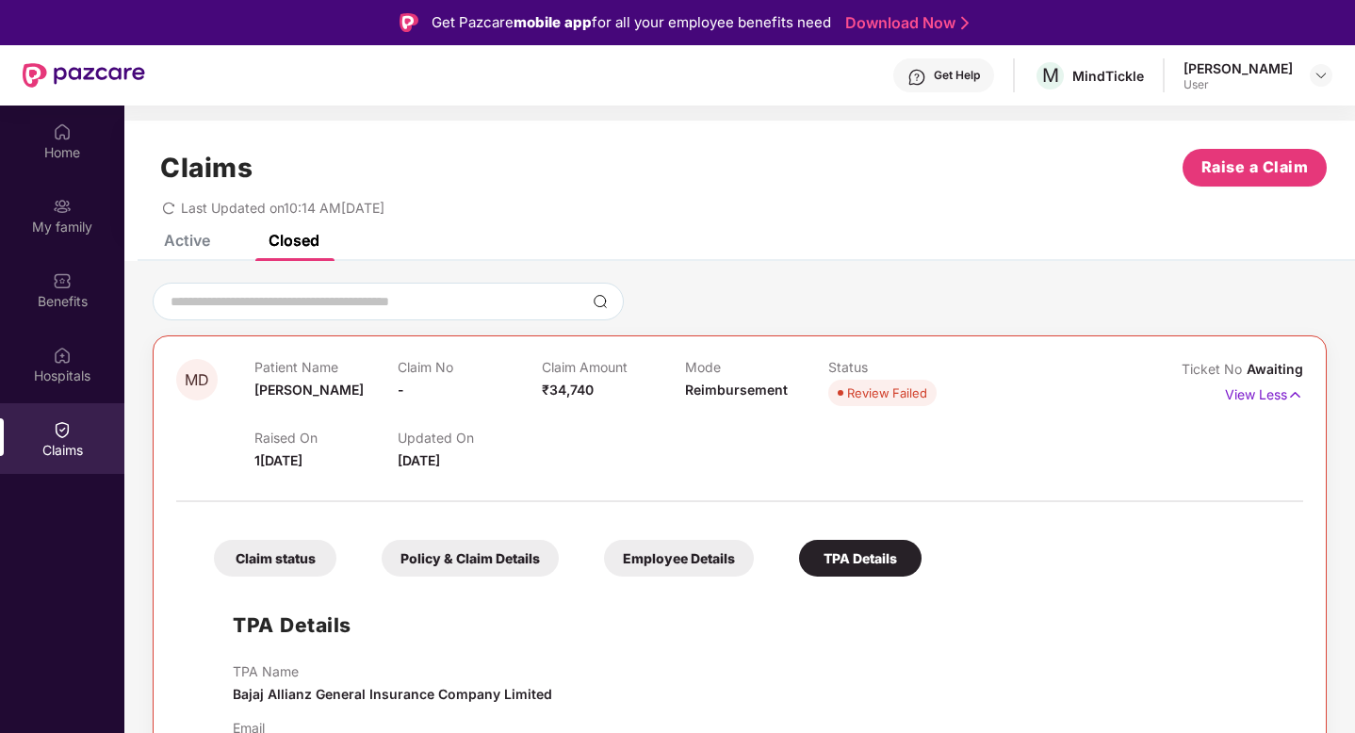
scroll to position [106, 0]
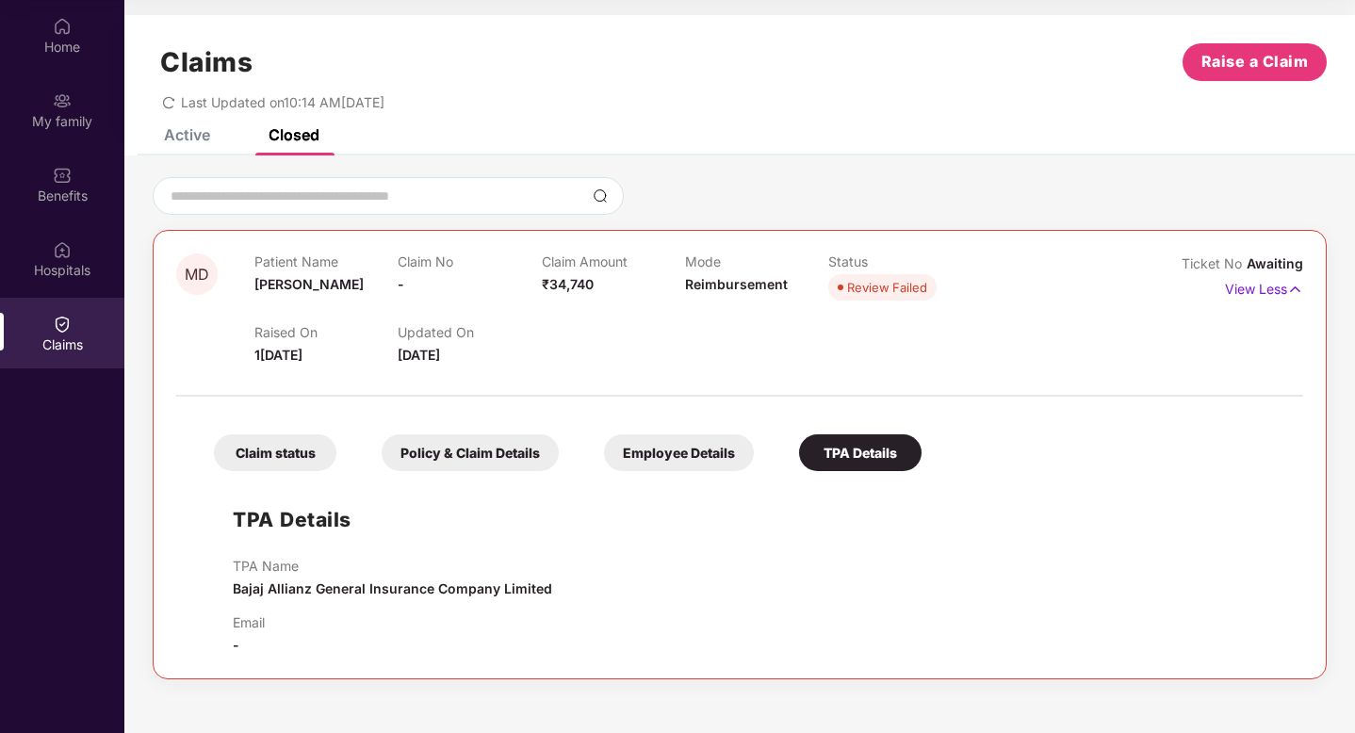
click at [193, 131] on div "Active" at bounding box center [187, 134] width 46 height 19
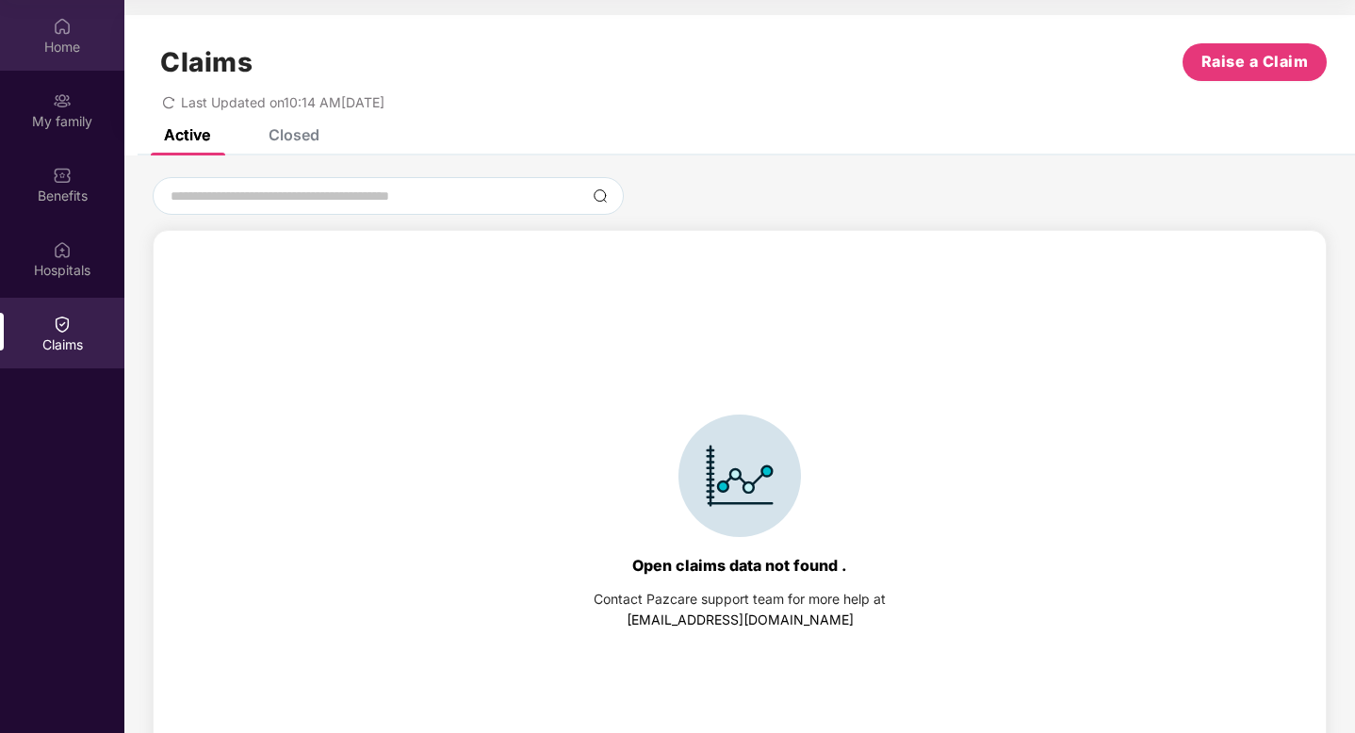
click at [44, 48] on div "Home" at bounding box center [62, 47] width 124 height 19
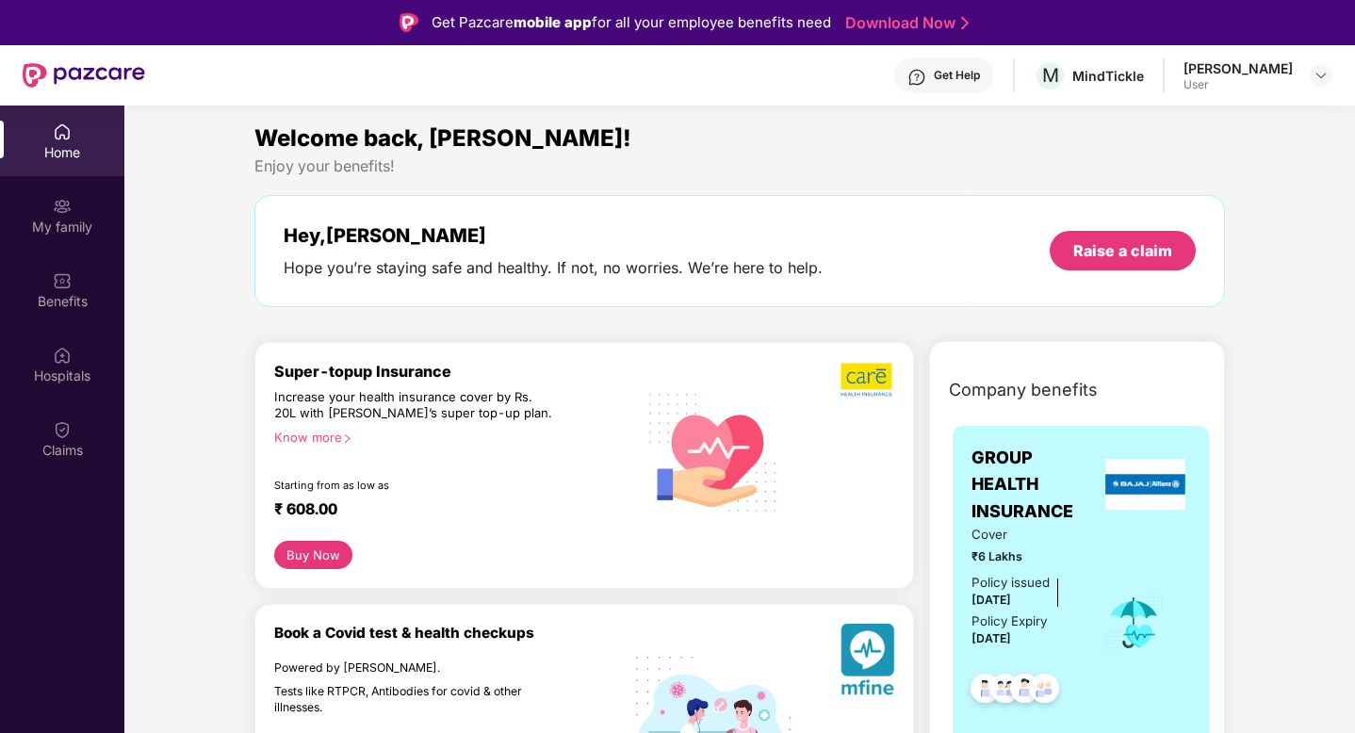
click at [964, 75] on div "Get Help" at bounding box center [956, 75] width 46 height 15
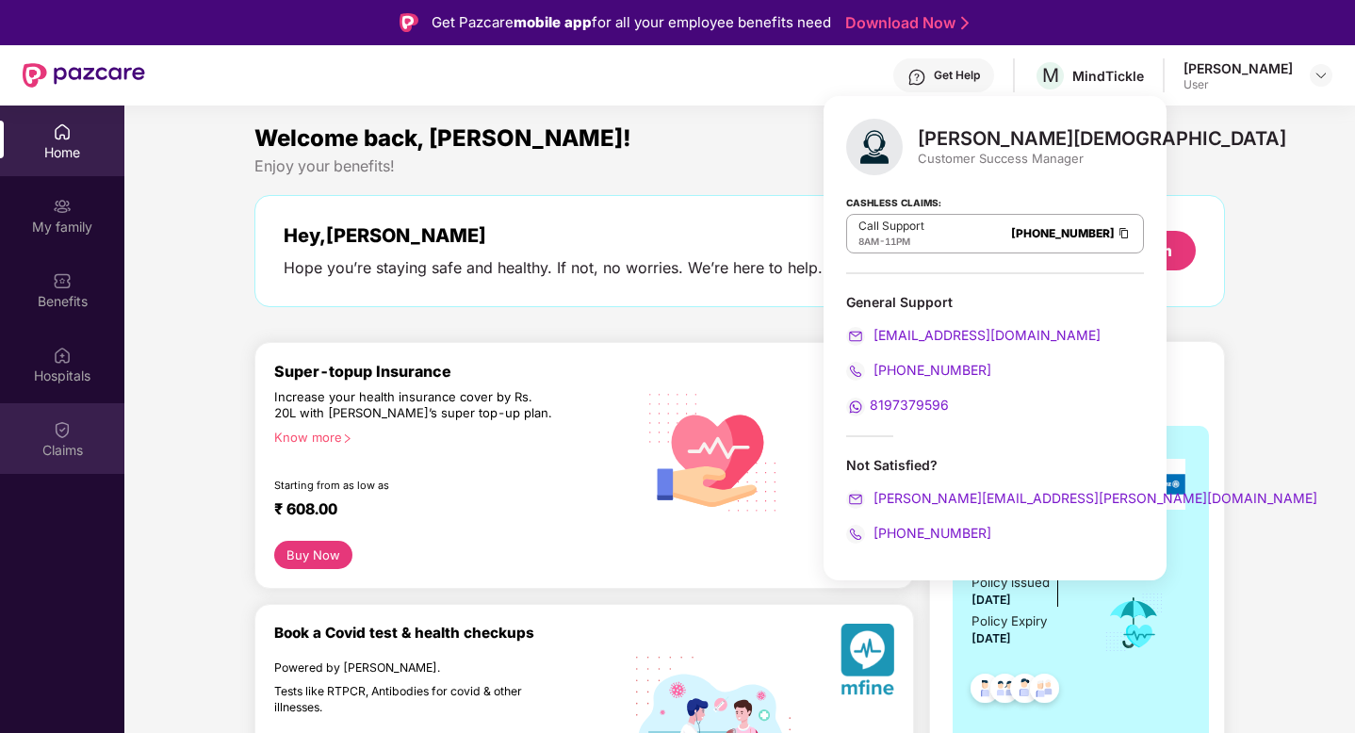
click at [58, 442] on div "Claims" at bounding box center [62, 450] width 124 height 19
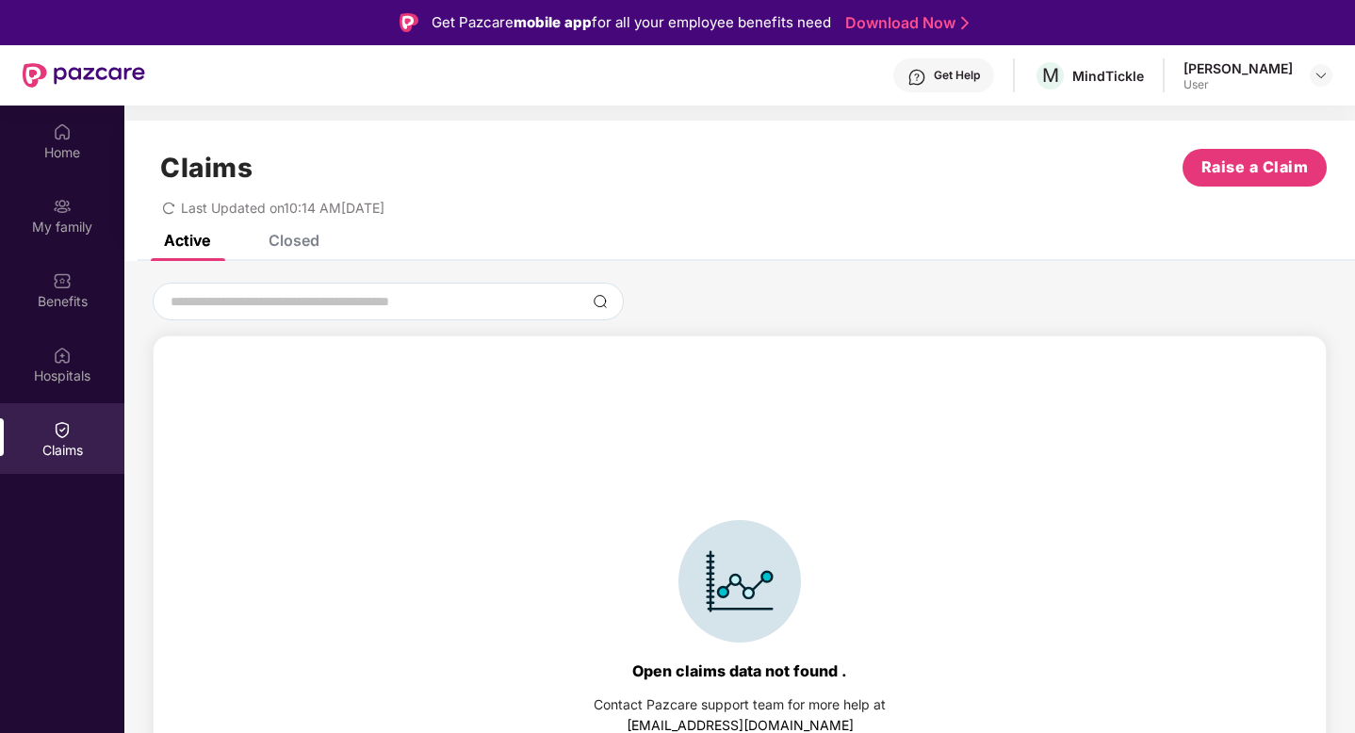
click at [308, 236] on div "Closed" at bounding box center [293, 240] width 51 height 19
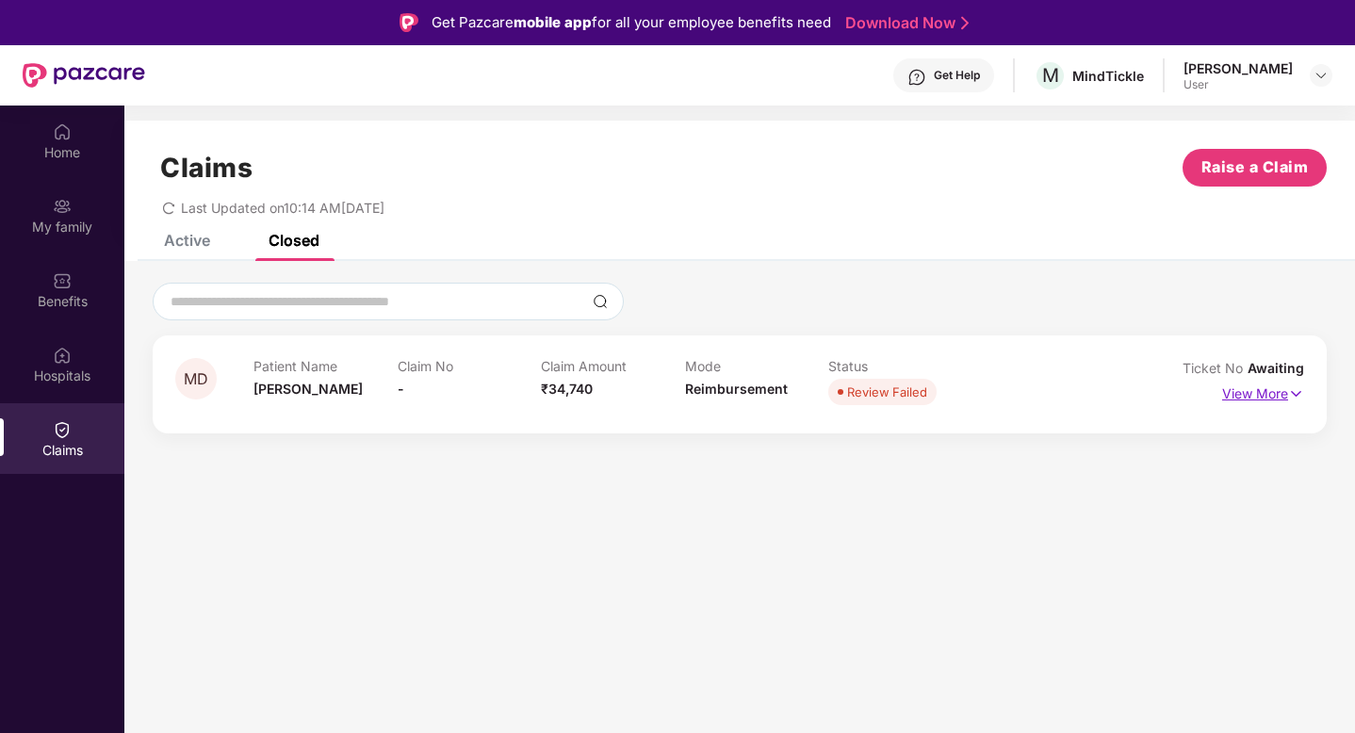
click at [1244, 388] on p "View More" at bounding box center [1263, 391] width 82 height 25
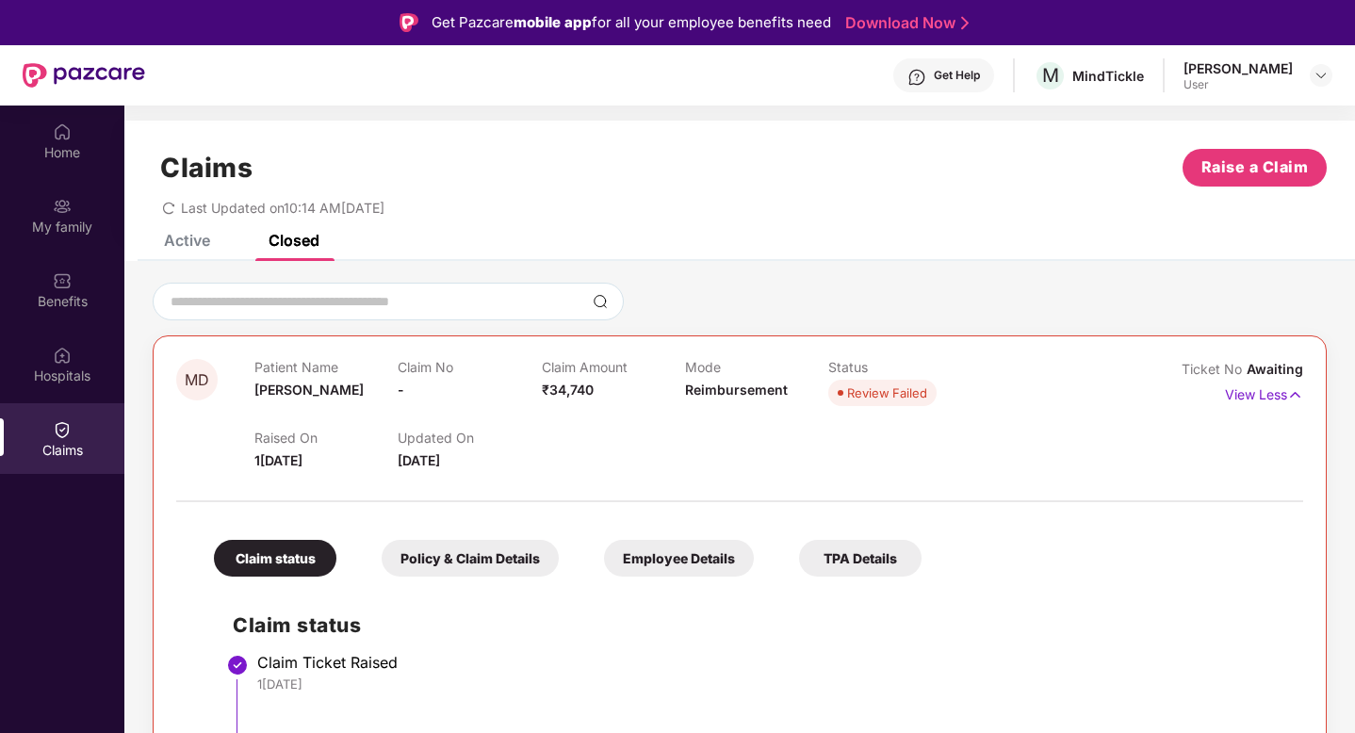
click at [1268, 369] on span "Awaiting" at bounding box center [1274, 369] width 57 height 16
click at [977, 68] on div "Get Help" at bounding box center [956, 75] width 46 height 15
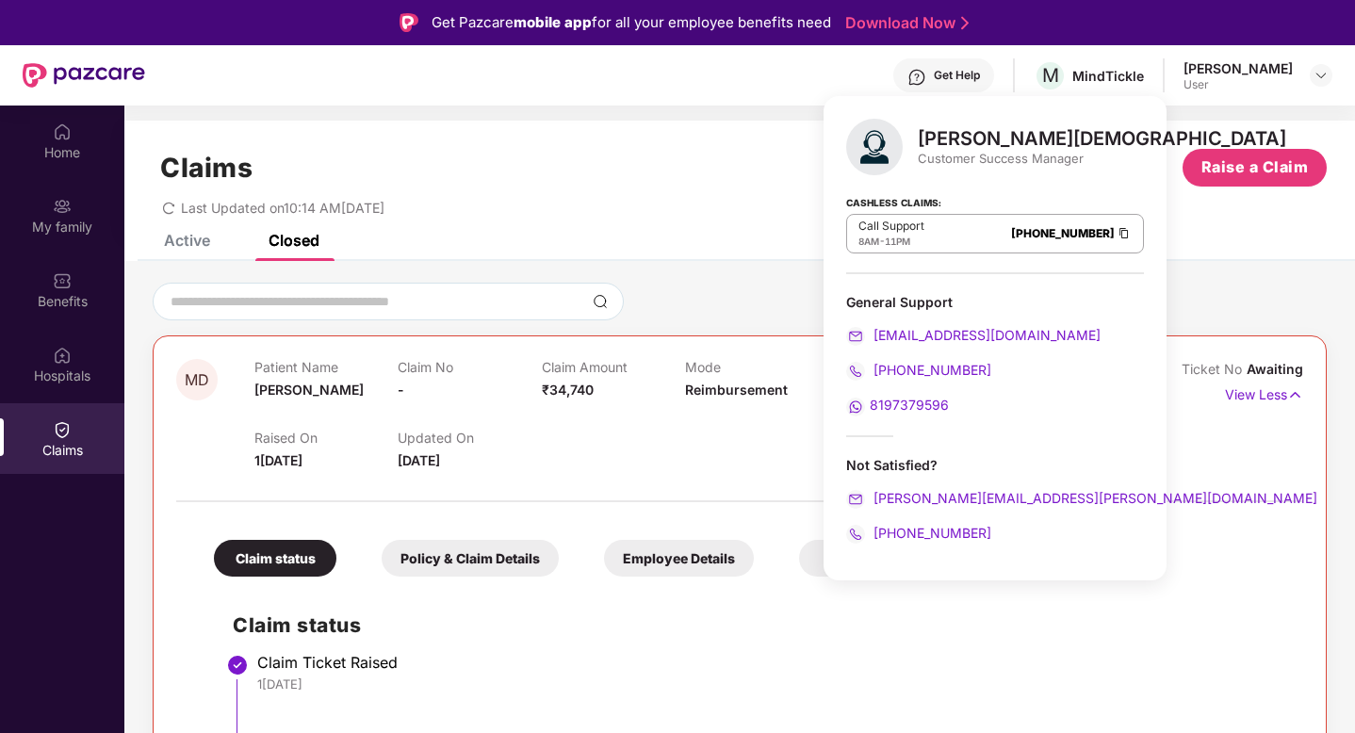
click at [623, 179] on div "Claims Raise a Claim" at bounding box center [740, 168] width 1174 height 38
